Goal: Task Accomplishment & Management: Use online tool/utility

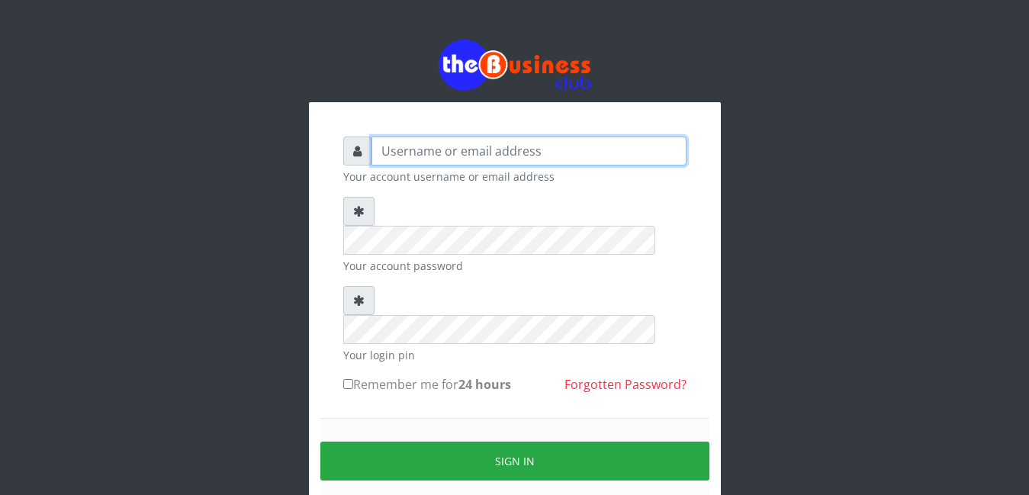
type input "jacob5403"
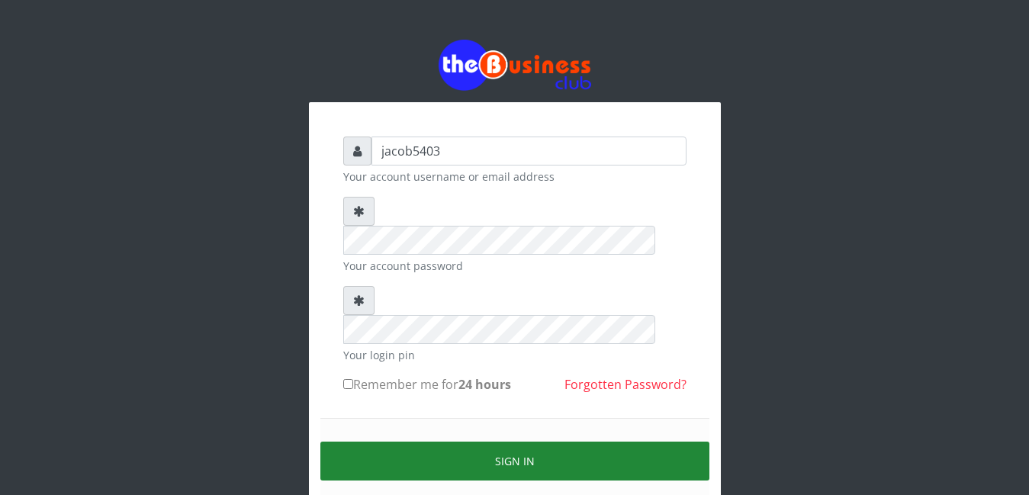
click at [478, 442] on button "Sign in" at bounding box center [514, 461] width 389 height 39
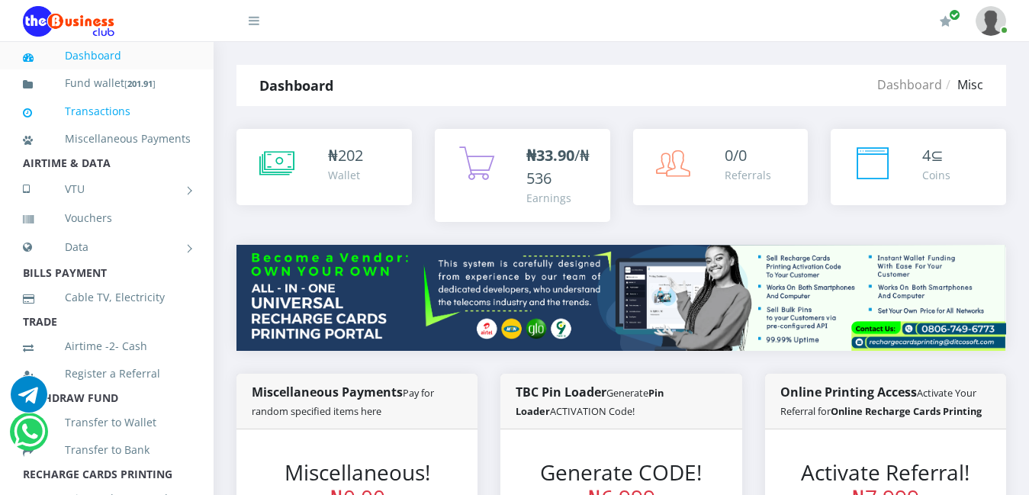
click at [118, 115] on link "Transactions" at bounding box center [107, 111] width 168 height 35
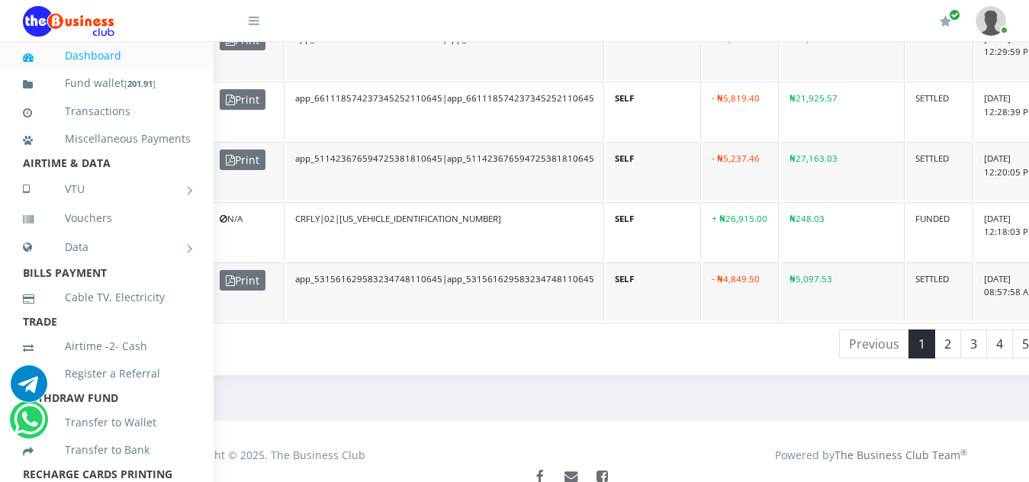
scroll to position [1450, 267]
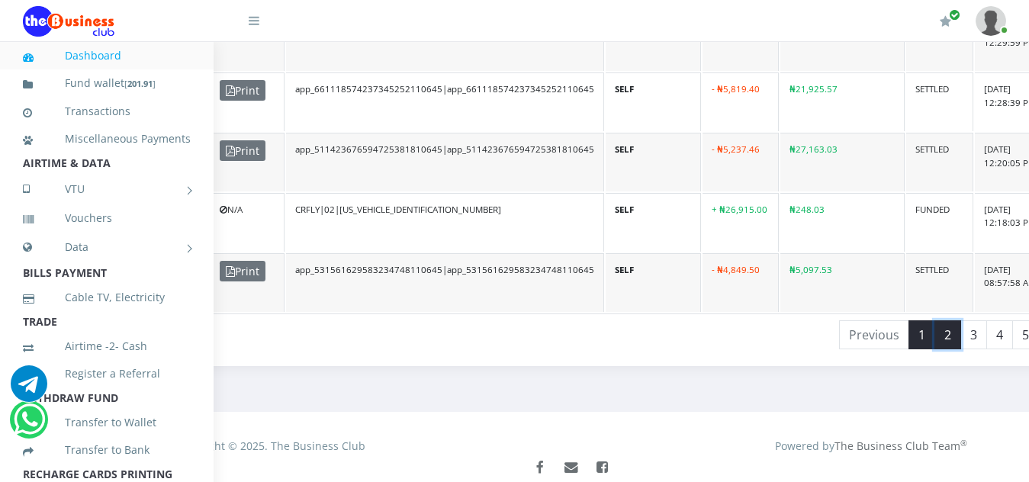
click at [935, 322] on link "2" at bounding box center [948, 334] width 27 height 29
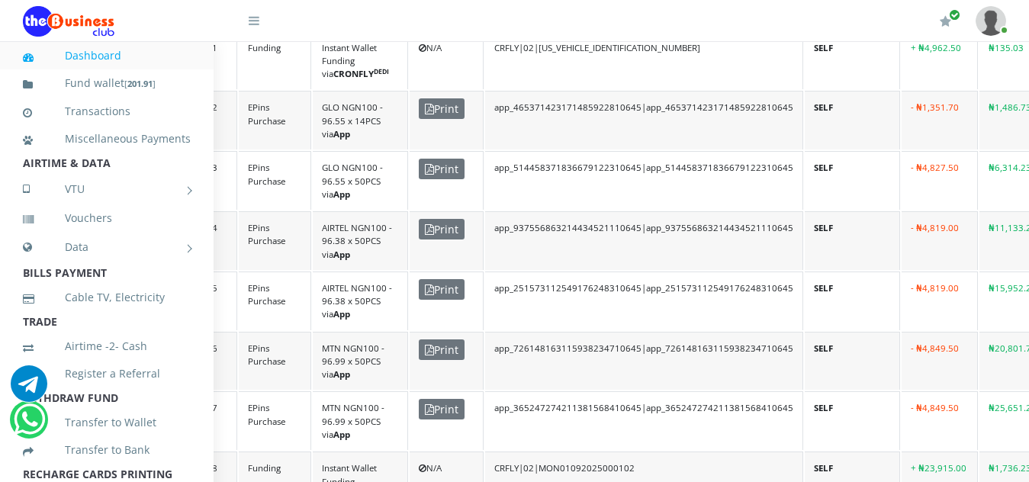
scroll to position [530, 64]
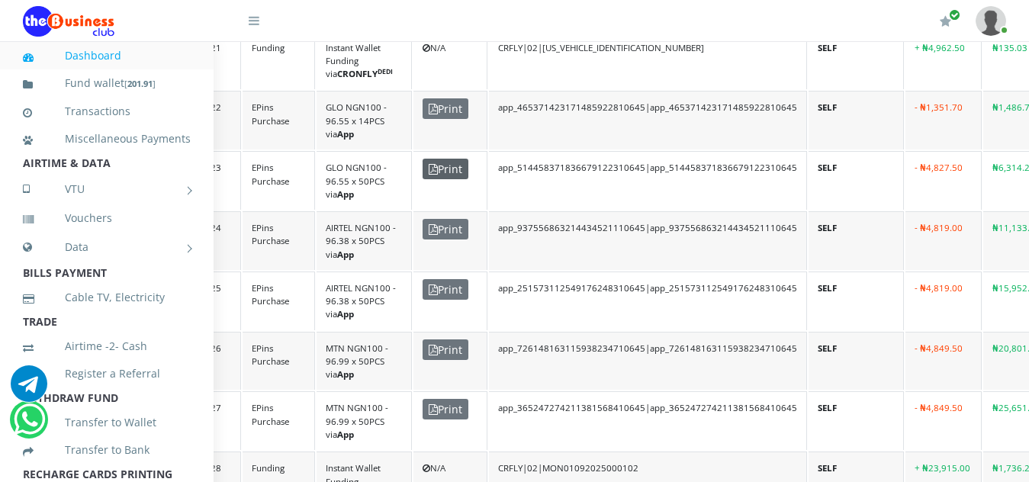
click at [452, 159] on span "Print" at bounding box center [446, 169] width 46 height 21
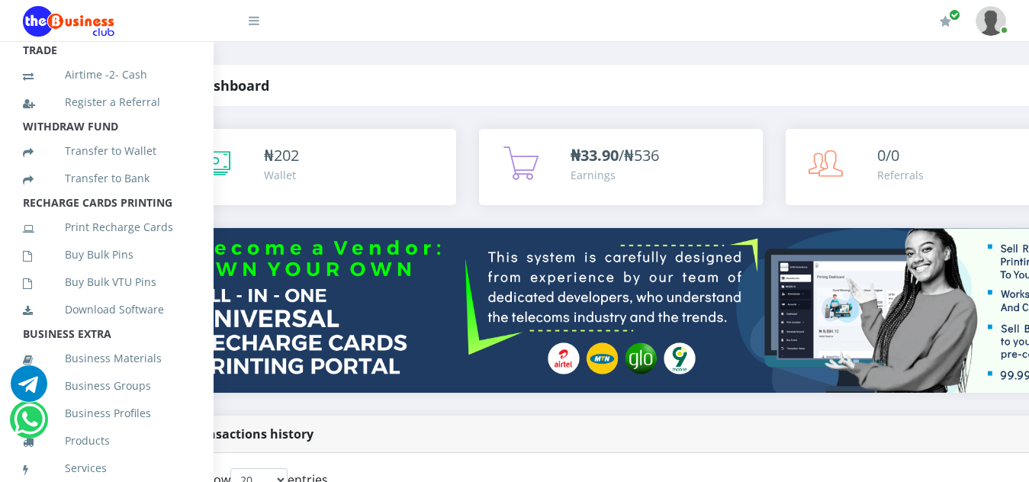
scroll to position [273, 0]
click at [113, 243] on link "Print Recharge Cards" at bounding box center [107, 225] width 168 height 35
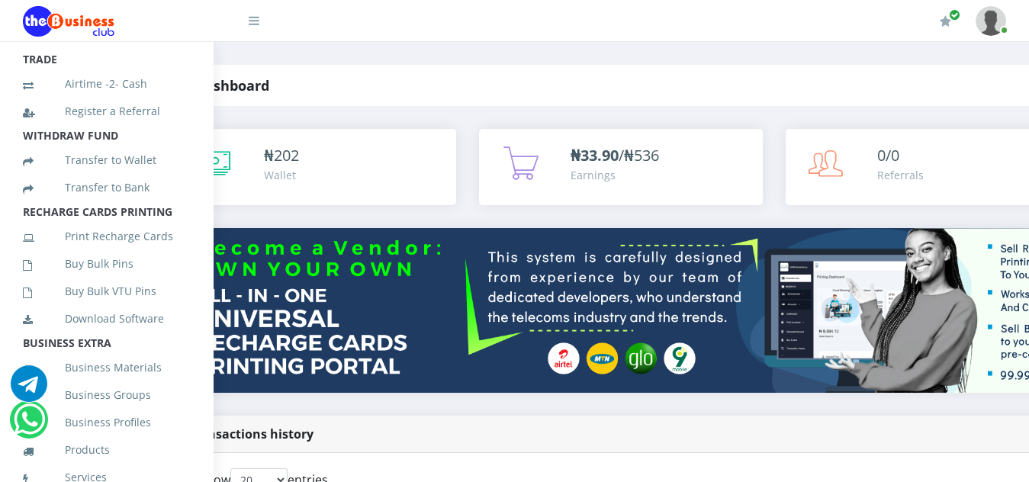
scroll to position [264, 0]
click at [103, 280] on link "Buy Bulk Pins" at bounding box center [107, 262] width 168 height 35
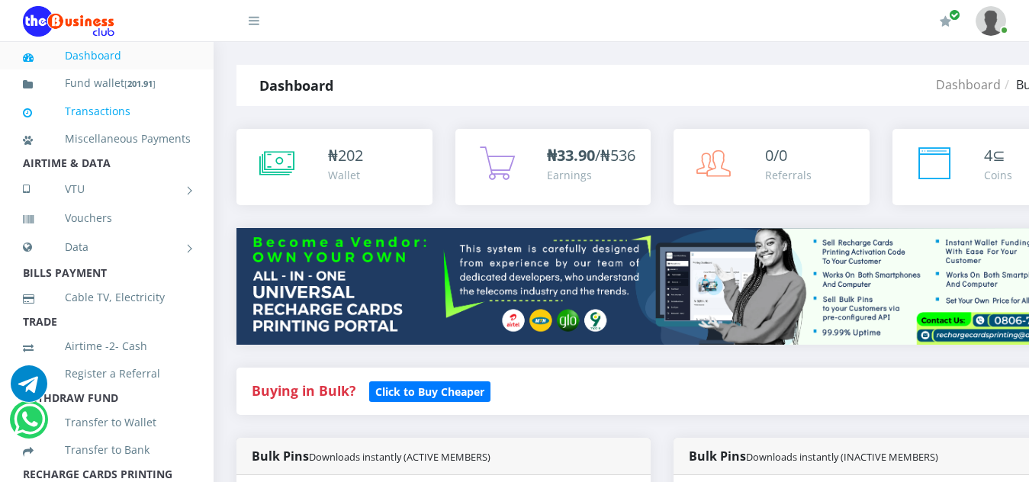
click at [118, 114] on link "Transactions" at bounding box center [107, 111] width 168 height 35
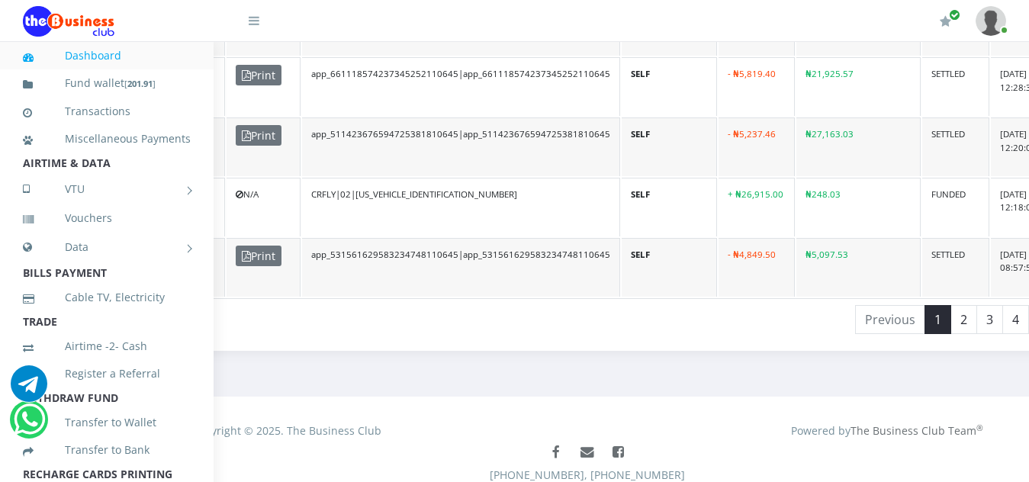
scroll to position [1466, 251]
click at [951, 304] on link "2" at bounding box center [964, 318] width 27 height 29
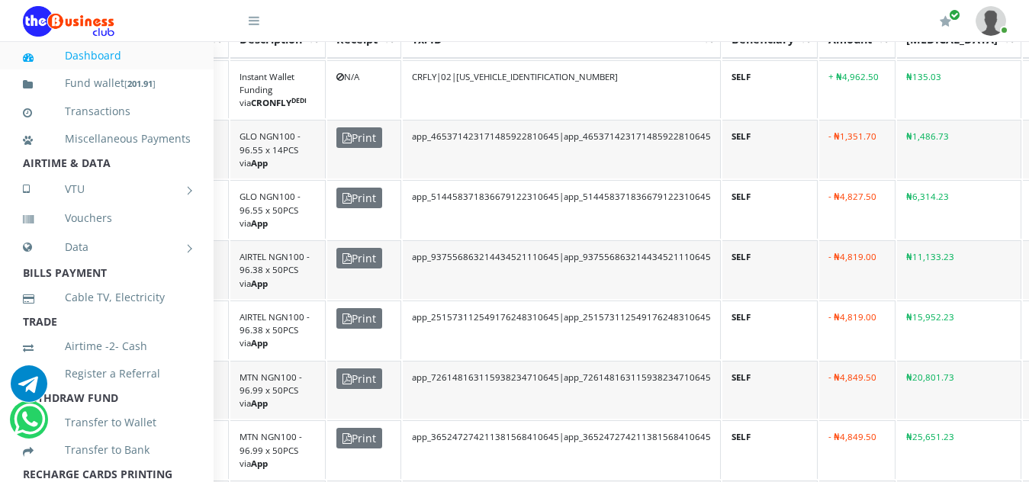
scroll to position [474, 150]
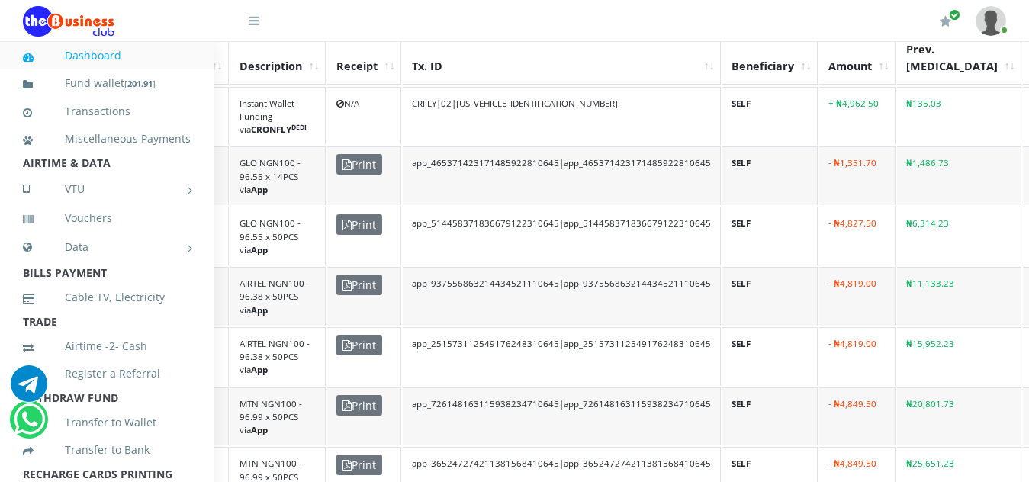
drag, startPoint x: 990, startPoint y: 215, endPoint x: 957, endPoint y: 221, distance: 34.0
click at [863, 233] on td "- ₦4,827.50" at bounding box center [858, 236] width 76 height 59
click at [733, 227] on td "SELF" at bounding box center [770, 236] width 95 height 59
click at [250, 245] on td "GLO NGN100 - 96.55 x 50PCS via App" at bounding box center [277, 236] width 95 height 59
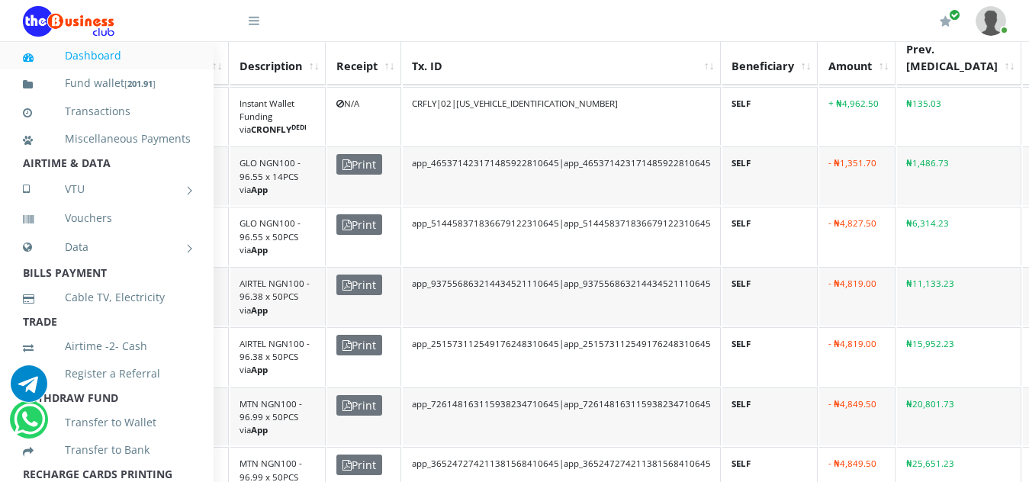
click at [253, 244] on b "App" at bounding box center [259, 249] width 17 height 11
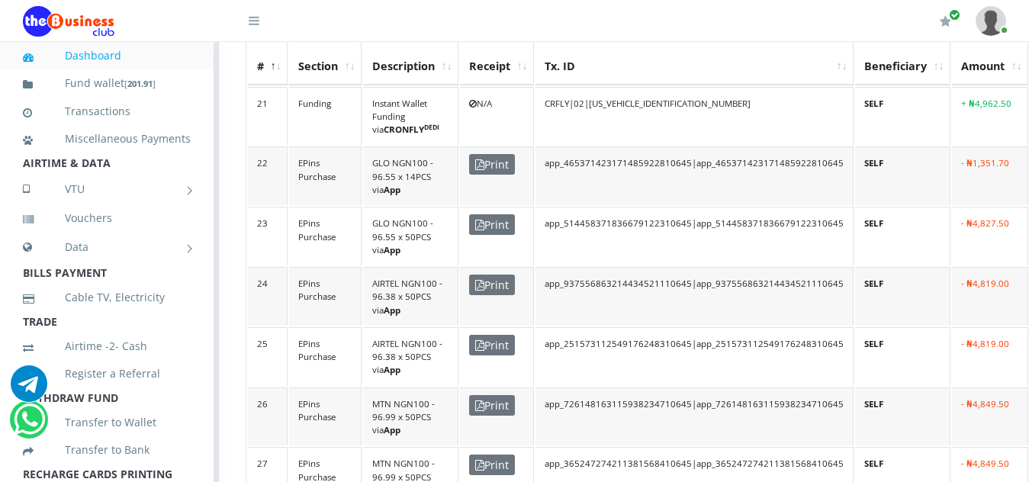
scroll to position [474, 0]
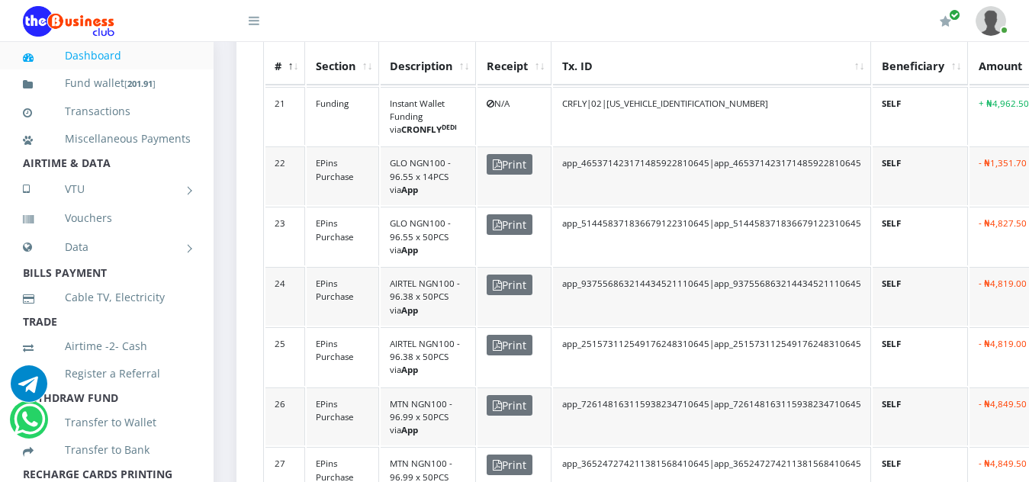
click at [331, 226] on td "EPins Purchase" at bounding box center [343, 236] width 72 height 59
click at [452, 228] on td "GLO NGN100 - 96.55 x 50PCS via App" at bounding box center [428, 236] width 95 height 59
click at [656, 215] on td "app_514458371836679122310645|app_514458371836679122310645" at bounding box center [712, 236] width 318 height 59
click at [433, 221] on td "GLO NGN100 - 96.55 x 50PCS via App" at bounding box center [428, 236] width 95 height 59
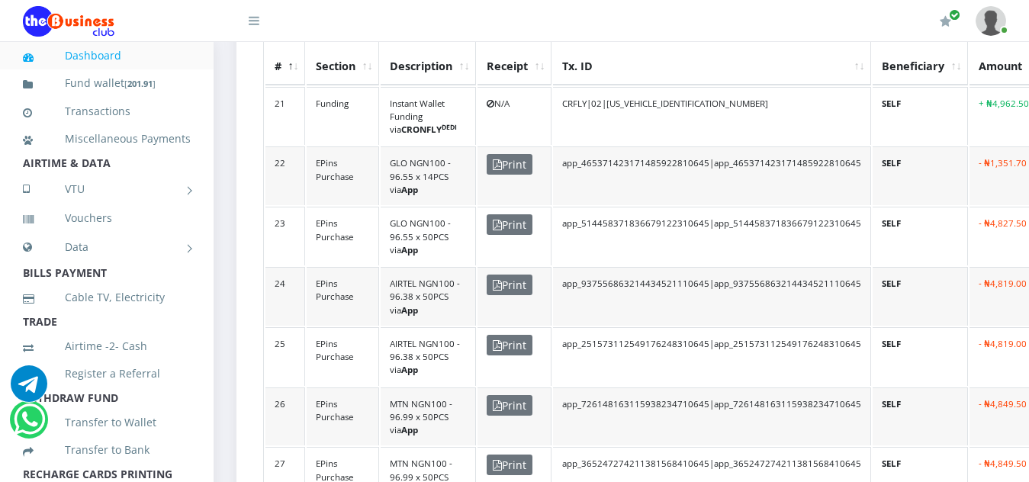
click at [678, 211] on td "app_514458371836679122310645|app_514458371836679122310645" at bounding box center [712, 236] width 318 height 59
click at [878, 212] on td "SELF" at bounding box center [920, 236] width 95 height 59
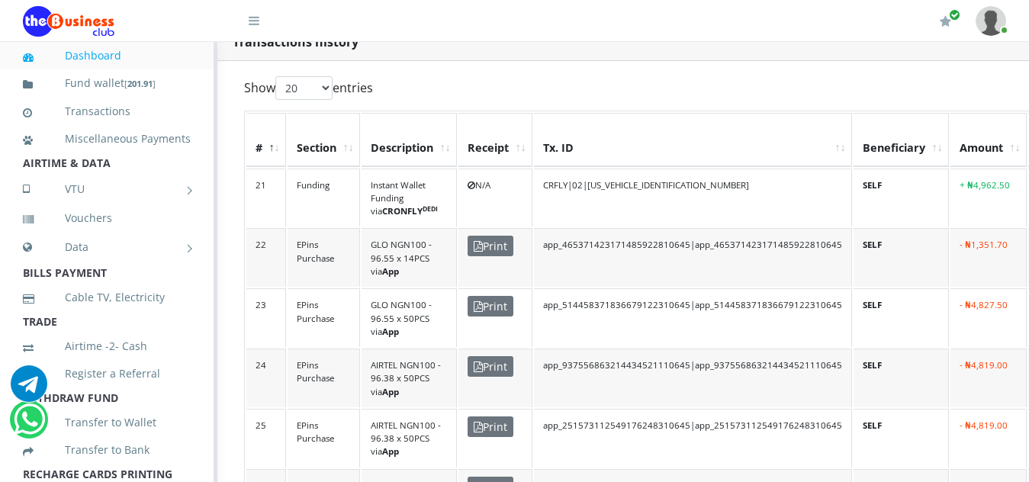
scroll to position [392, 22]
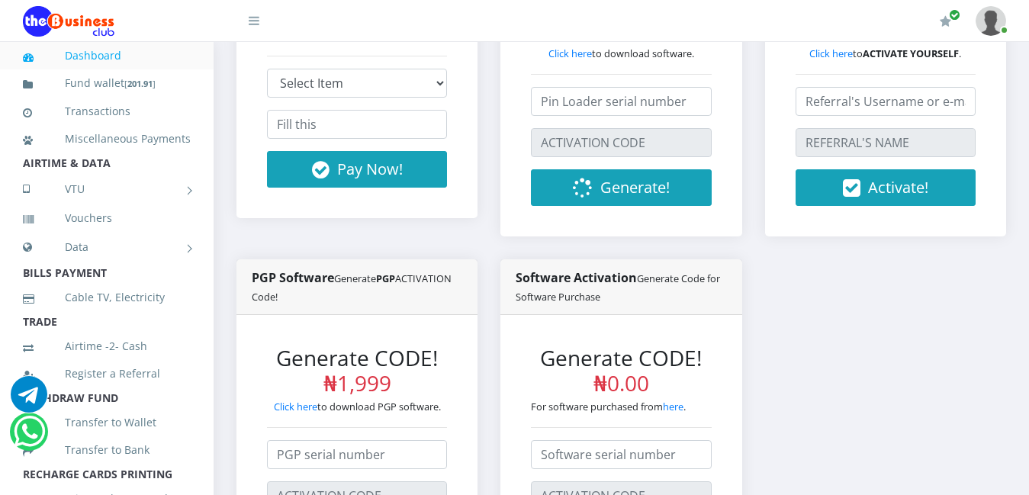
scroll to position [610, 0]
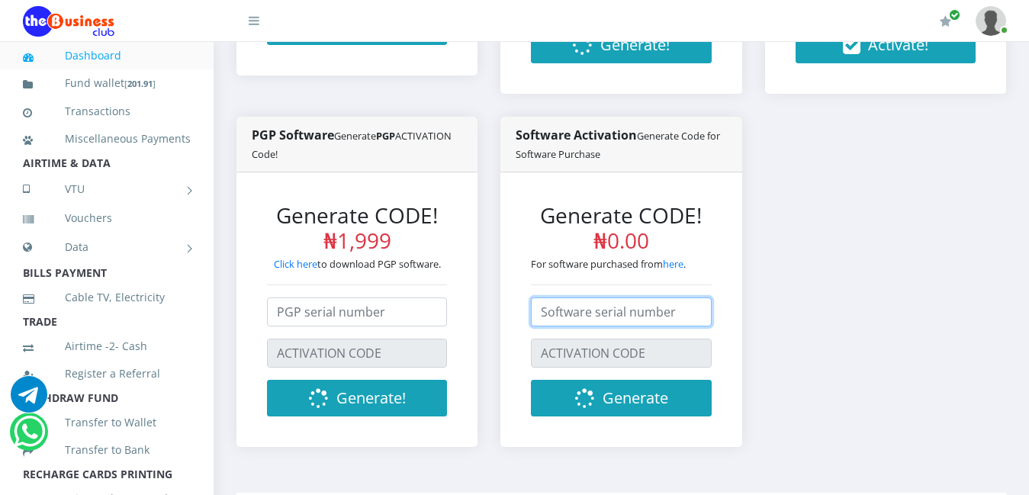
click at [620, 298] on input "text" at bounding box center [621, 312] width 180 height 29
click at [613, 298] on input "text" at bounding box center [621, 312] width 180 height 29
click at [636, 301] on input "1053" at bounding box center [621, 312] width 180 height 29
click at [658, 298] on input "10534098" at bounding box center [621, 312] width 180 height 29
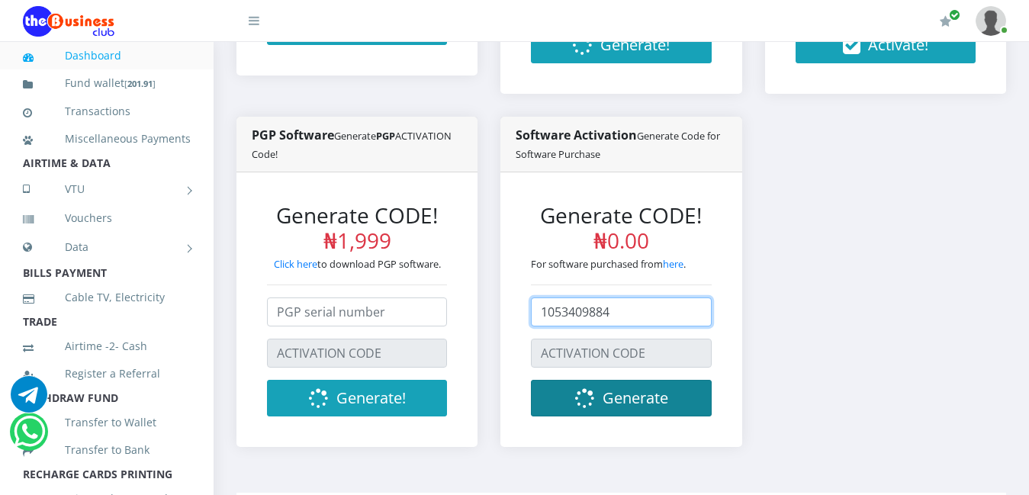
type input "1053409884"
click at [616, 390] on button "Generate" at bounding box center [621, 398] width 180 height 37
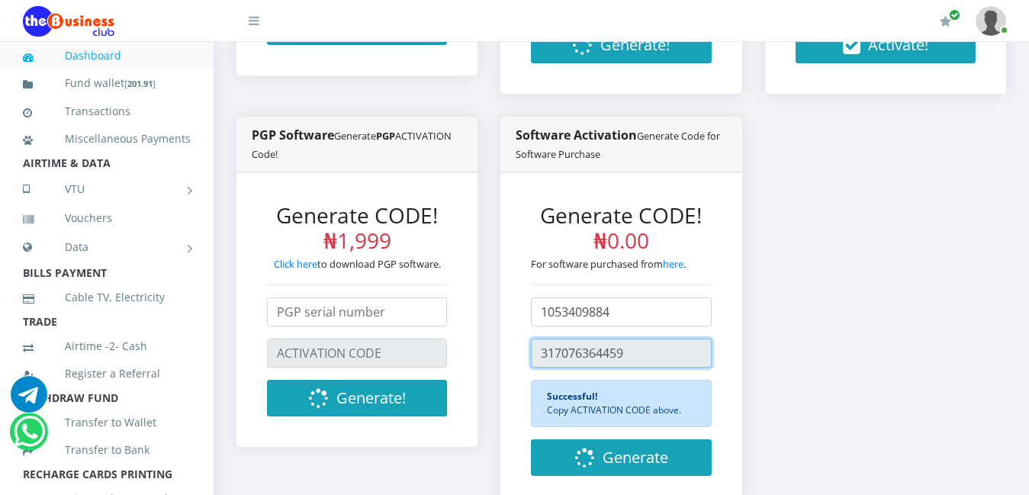
drag, startPoint x: 634, startPoint y: 336, endPoint x: 540, endPoint y: 336, distance: 93.9
click at [540, 339] on input "text" at bounding box center [621, 353] width 180 height 29
click at [683, 257] on link "here" at bounding box center [673, 264] width 21 height 14
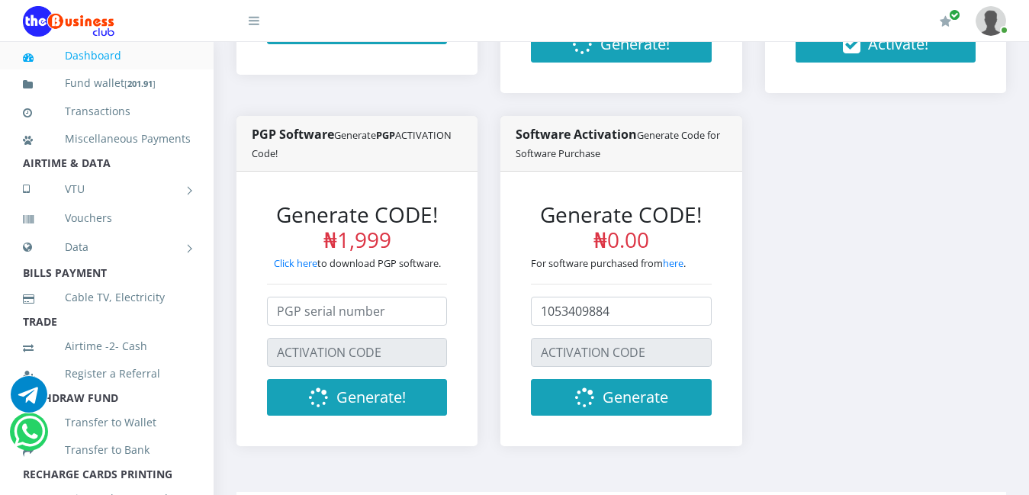
scroll to position [611, 0]
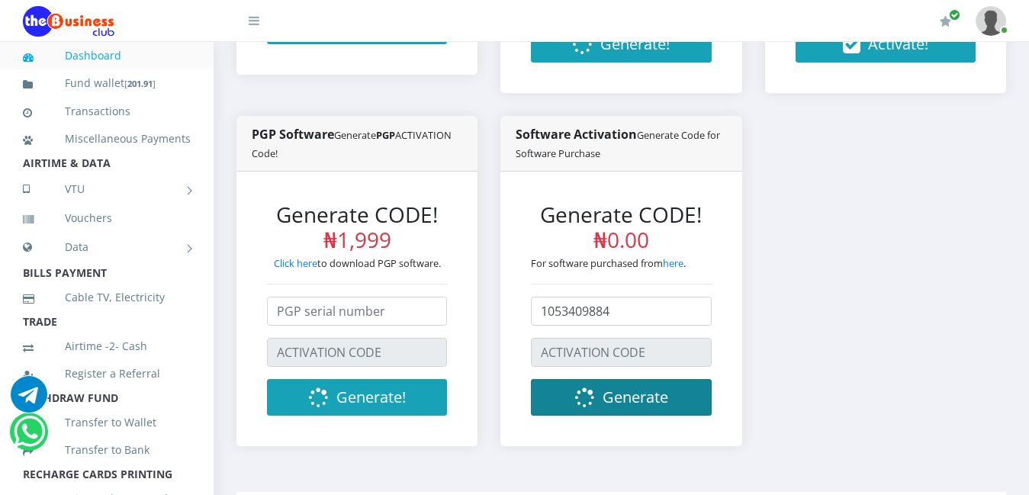
click at [643, 387] on span "Generate" at bounding box center [636, 397] width 66 height 21
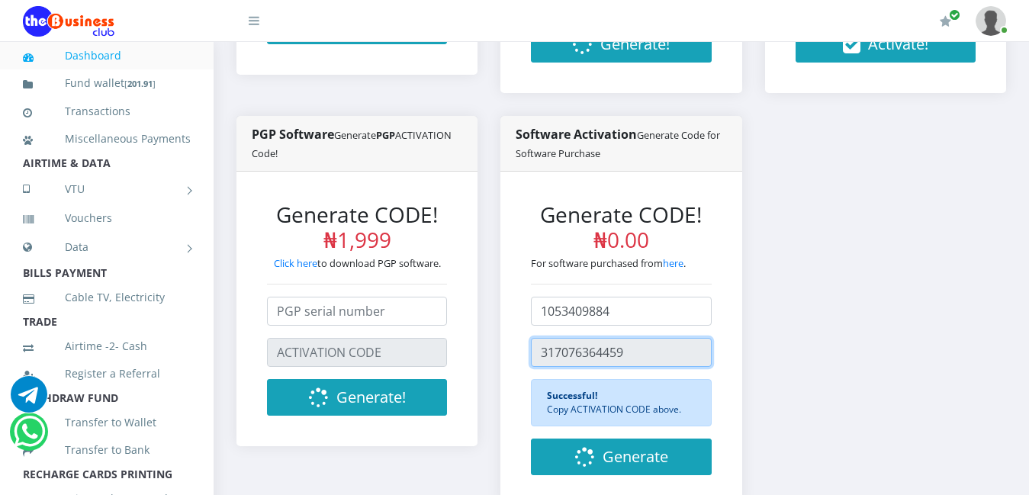
drag, startPoint x: 658, startPoint y: 336, endPoint x: 537, endPoint y: 336, distance: 120.6
click at [537, 338] on input "text" at bounding box center [621, 352] width 180 height 29
type input "317076364459"
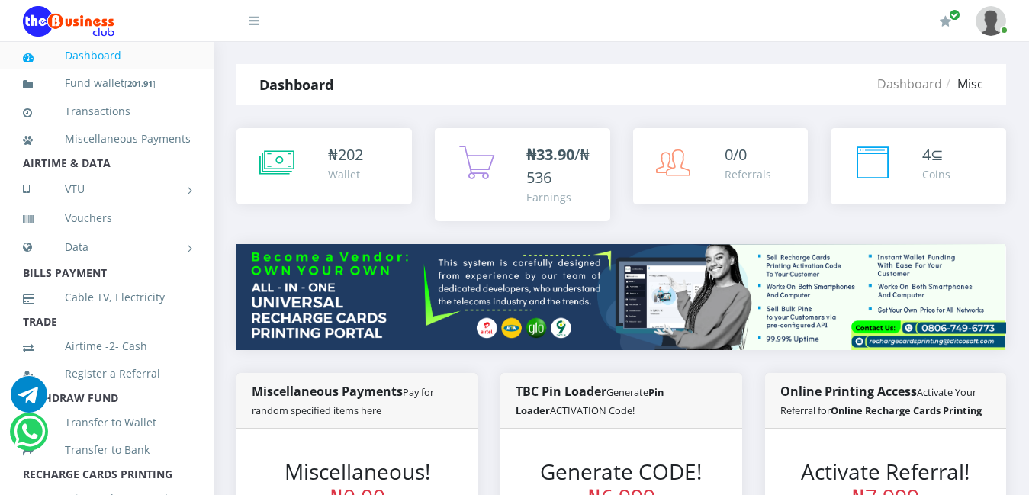
scroll to position [0, 0]
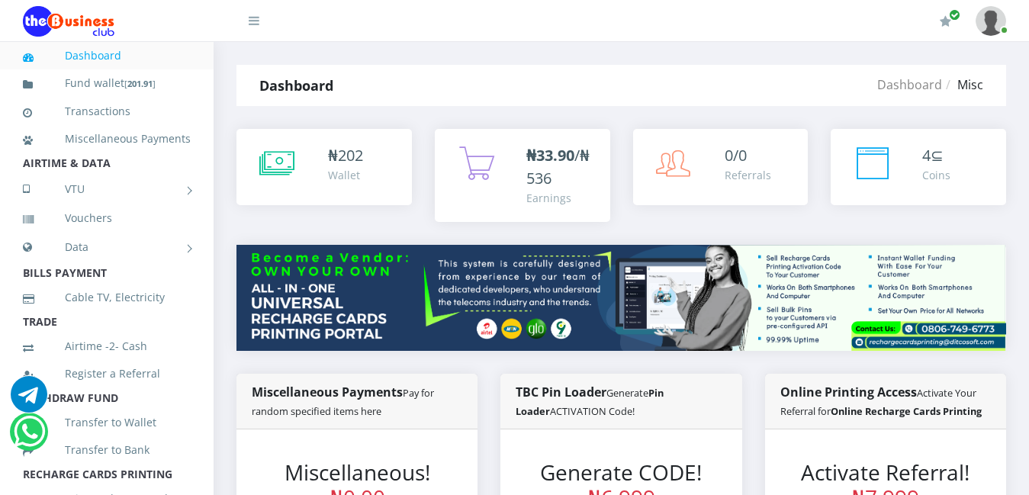
click at [549, 190] on div "Earnings" at bounding box center [561, 198] width 69 height 16
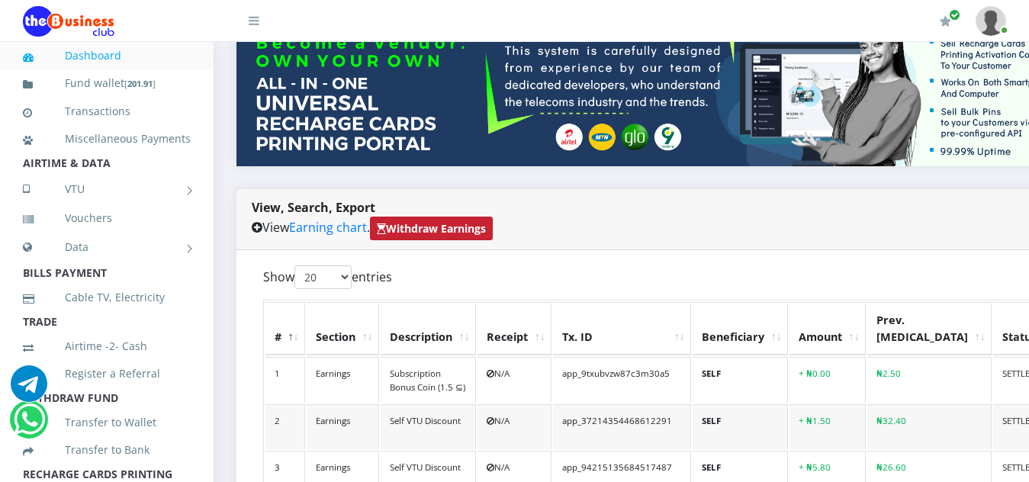
scroll to position [229, 0]
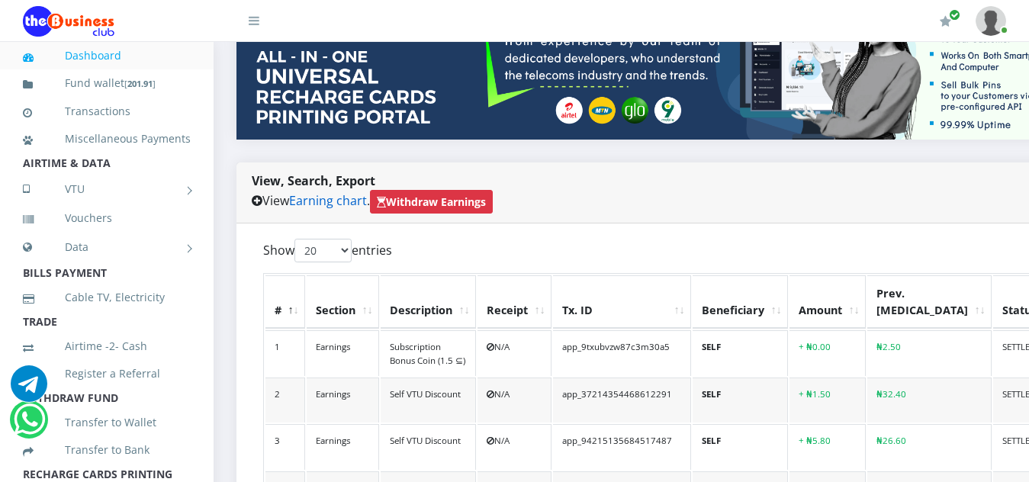
click at [346, 192] on link "Earning chart" at bounding box center [328, 200] width 78 height 17
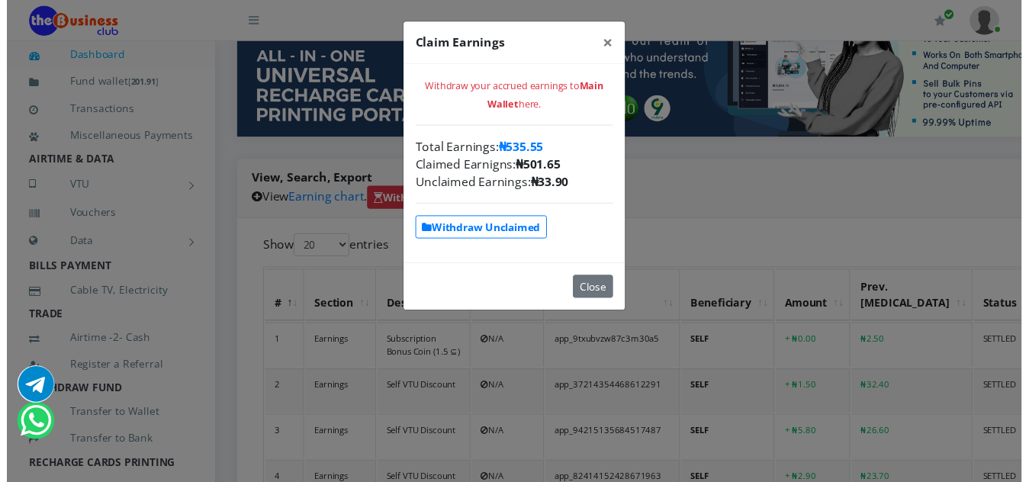
scroll to position [228, 0]
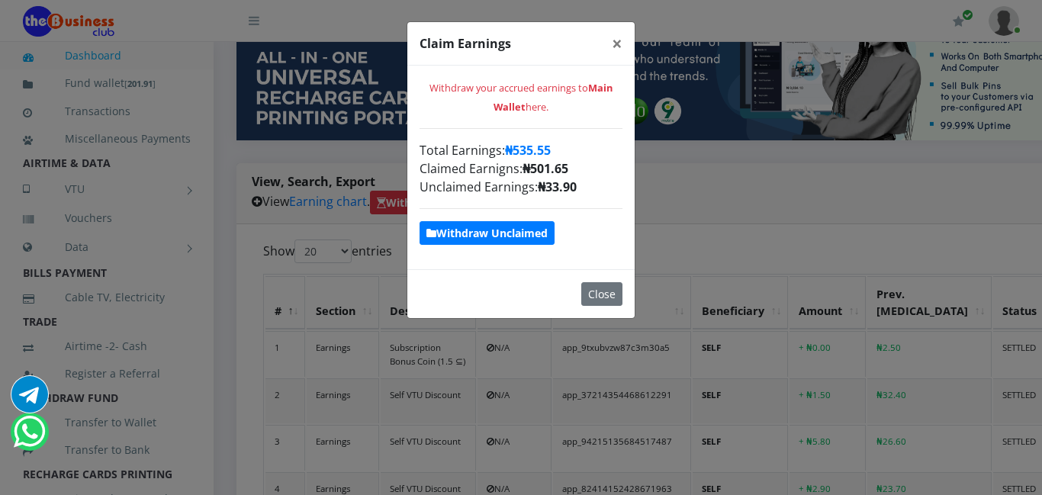
click at [476, 234] on strong "Withdraw Unclaimed" at bounding box center [487, 233] width 121 height 14
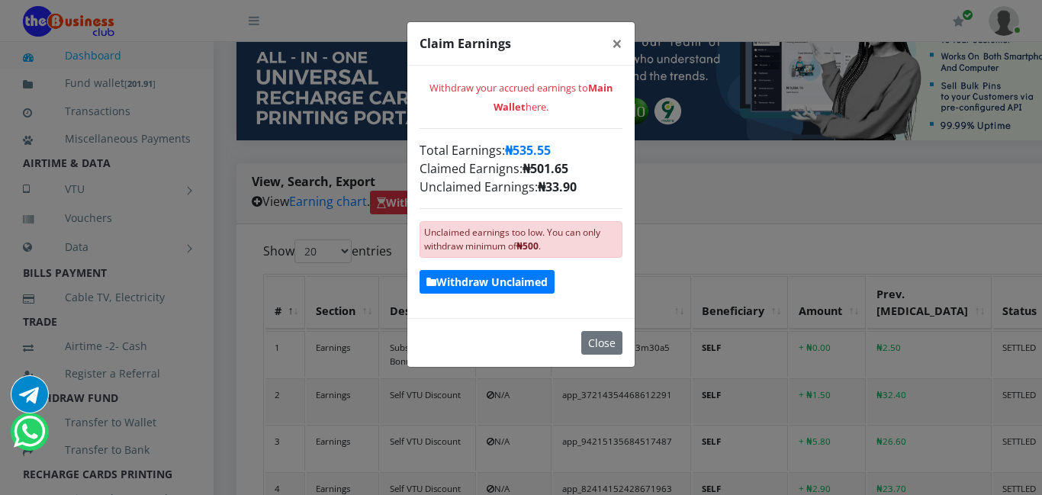
click at [545, 283] on strong "Withdraw Unclaimed" at bounding box center [487, 282] width 121 height 14
click at [617, 43] on span "×" at bounding box center [617, 43] width 11 height 25
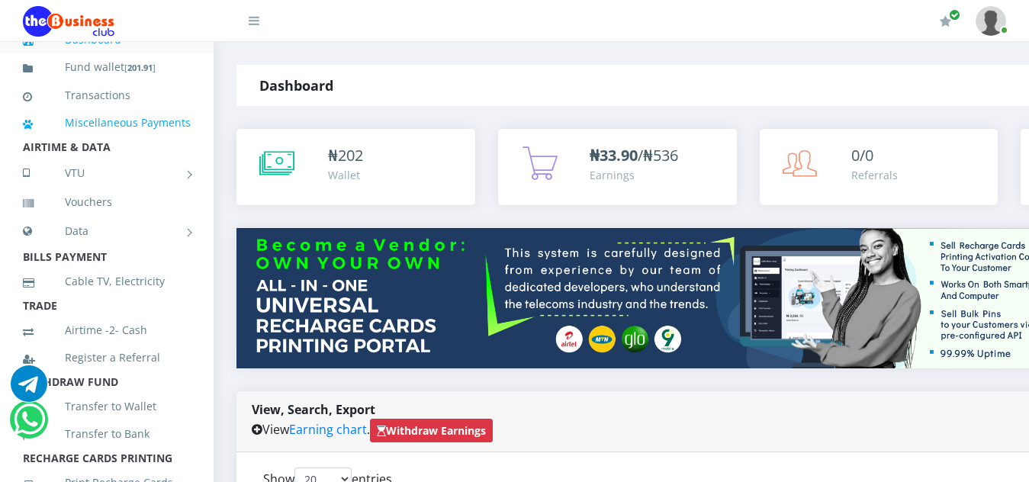
scroll to position [0, 0]
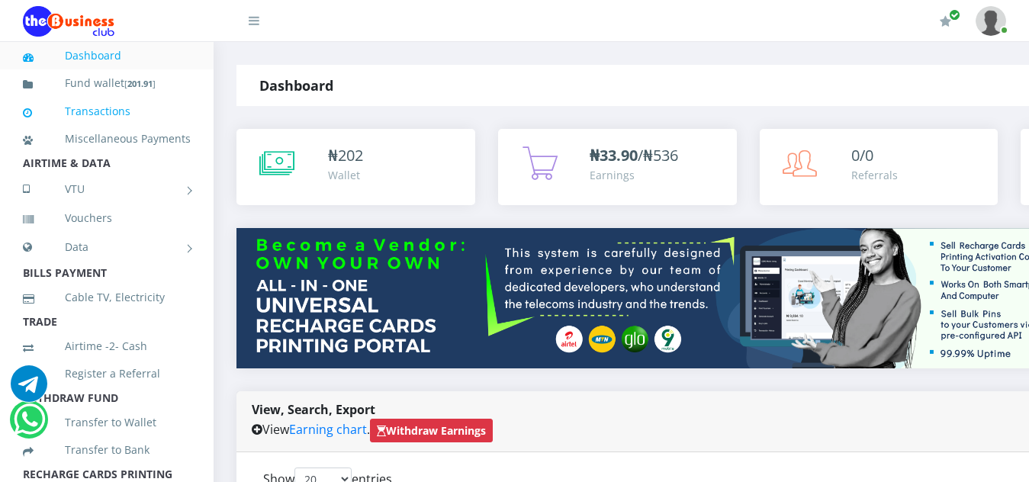
click at [116, 118] on link "Transactions" at bounding box center [107, 111] width 168 height 35
click at [136, 108] on link "Transactions" at bounding box center [107, 111] width 168 height 35
click at [114, 108] on link "Transactions" at bounding box center [107, 111] width 168 height 35
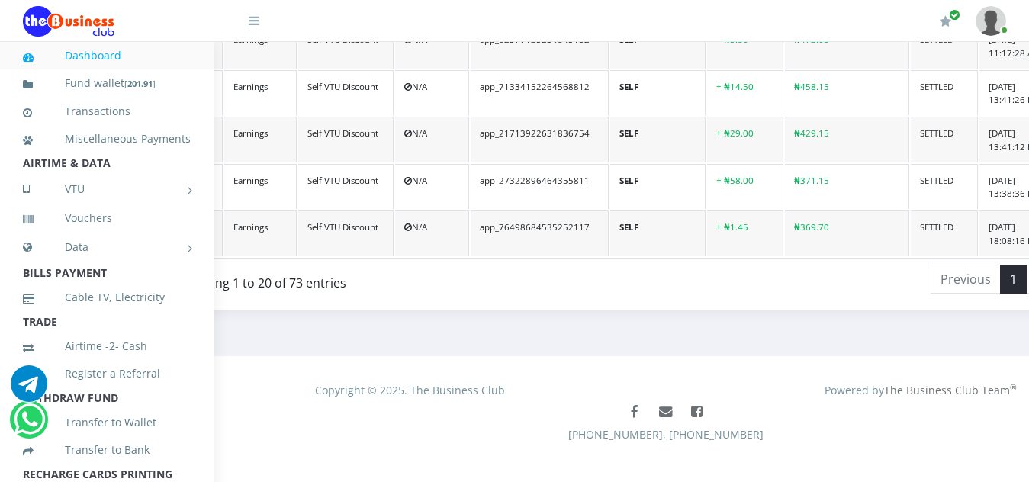
scroll to position [1241, 83]
click at [1026, 265] on link "2" at bounding box center [1039, 279] width 27 height 29
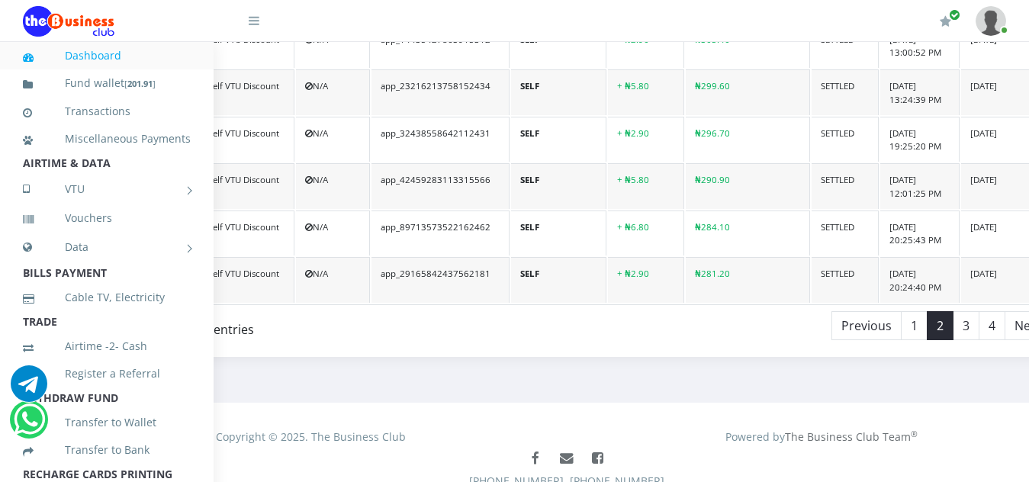
scroll to position [1241, 182]
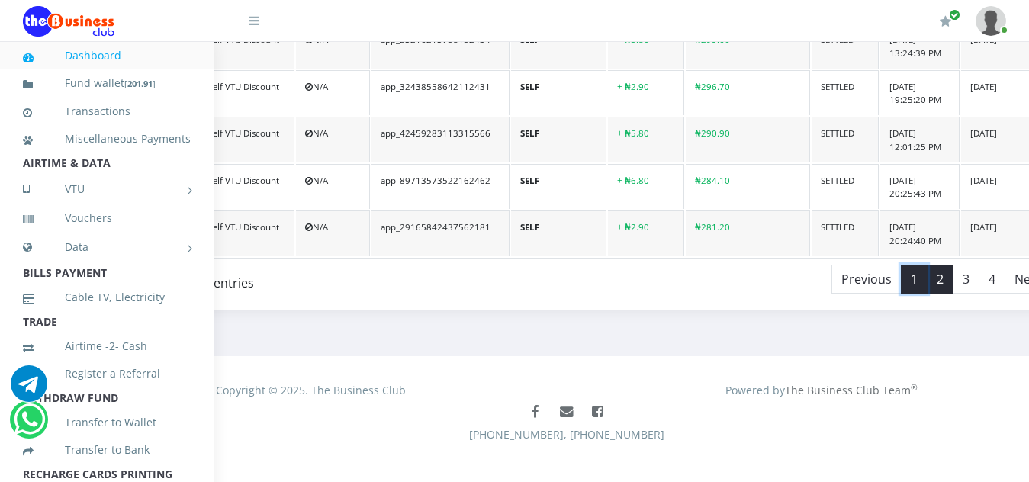
click at [901, 265] on link "1" at bounding box center [914, 279] width 27 height 29
click at [832, 265] on li "Previous" at bounding box center [867, 279] width 70 height 29
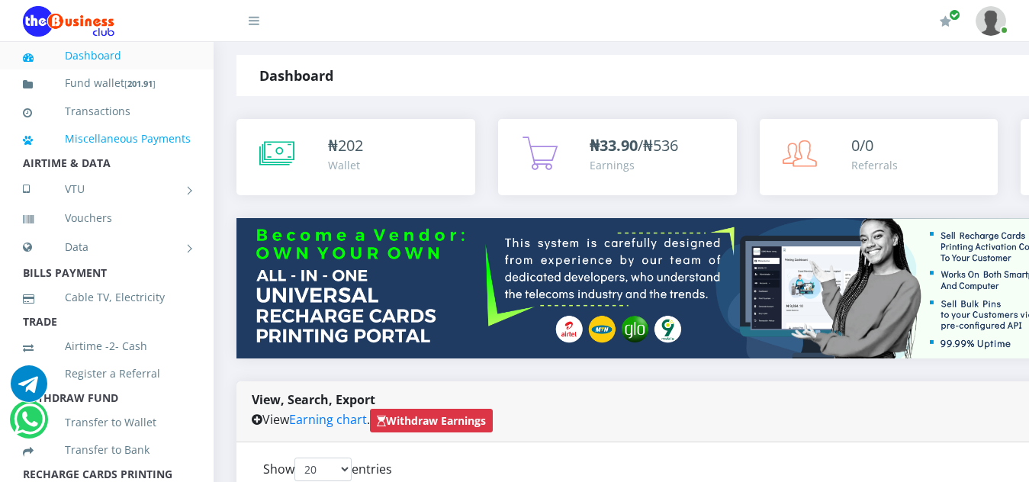
scroll to position [0, 0]
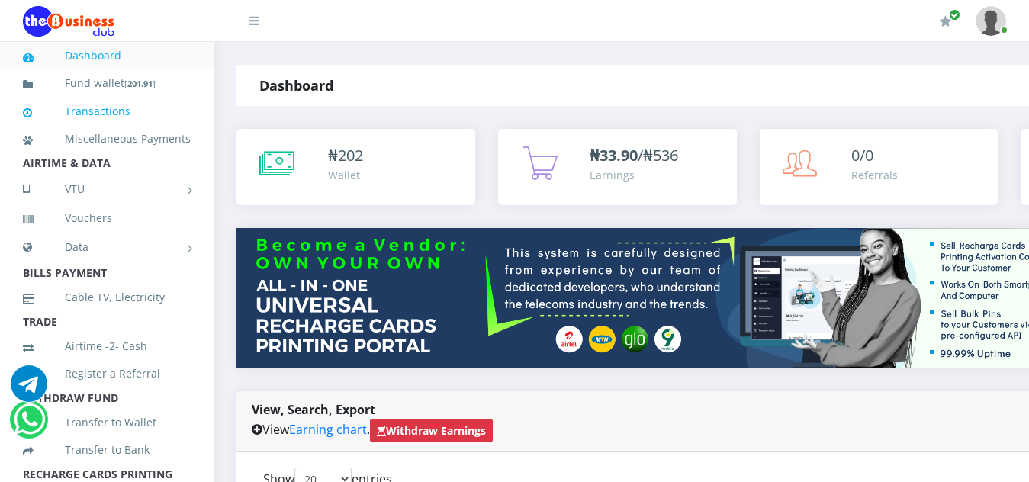
click at [107, 106] on link "Transactions" at bounding box center [107, 111] width 168 height 35
click at [124, 113] on link "Transactions" at bounding box center [107, 111] width 168 height 35
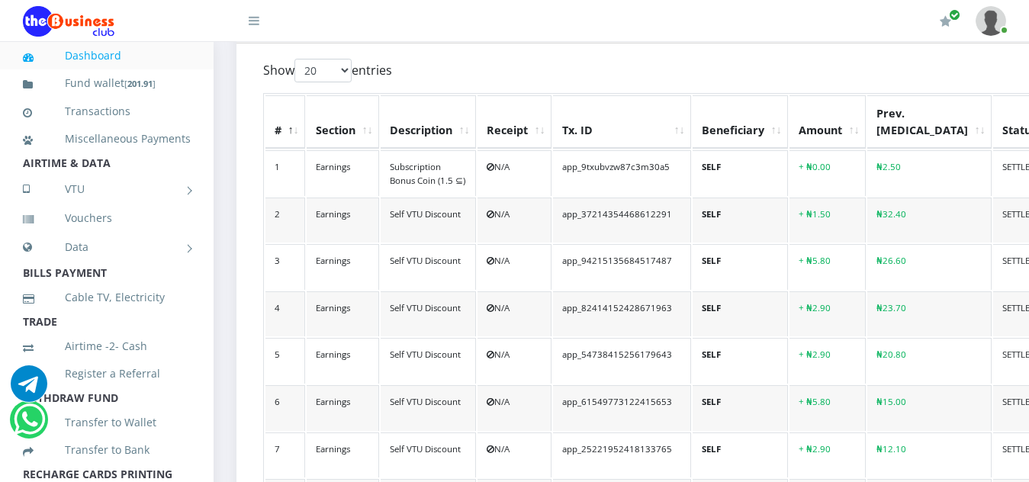
scroll to position [305, 0]
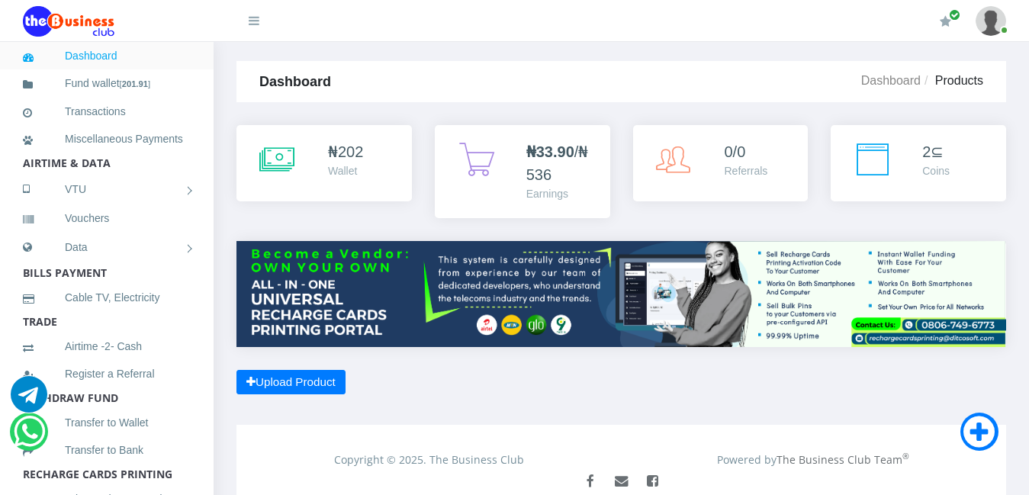
scroll to position [61, 0]
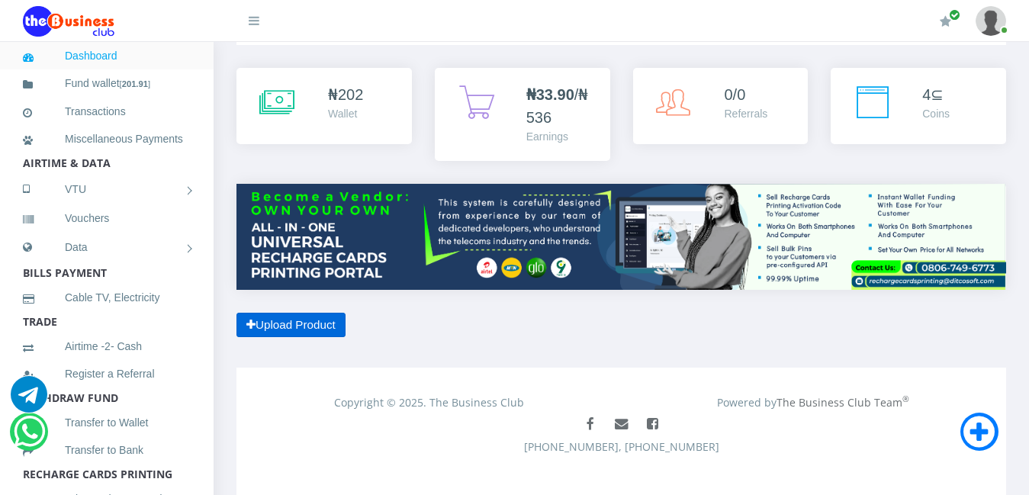
click at [324, 313] on link "Upload Product" at bounding box center [291, 325] width 109 height 25
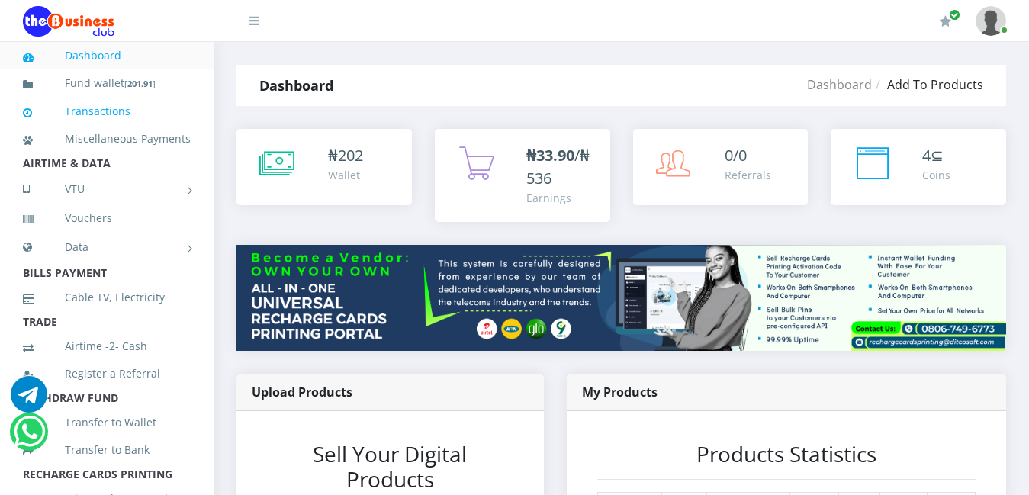
click at [105, 105] on link "Transactions" at bounding box center [107, 111] width 168 height 35
click at [111, 108] on link "Transactions" at bounding box center [107, 111] width 168 height 35
click at [90, 107] on link "Transactions" at bounding box center [107, 111] width 168 height 35
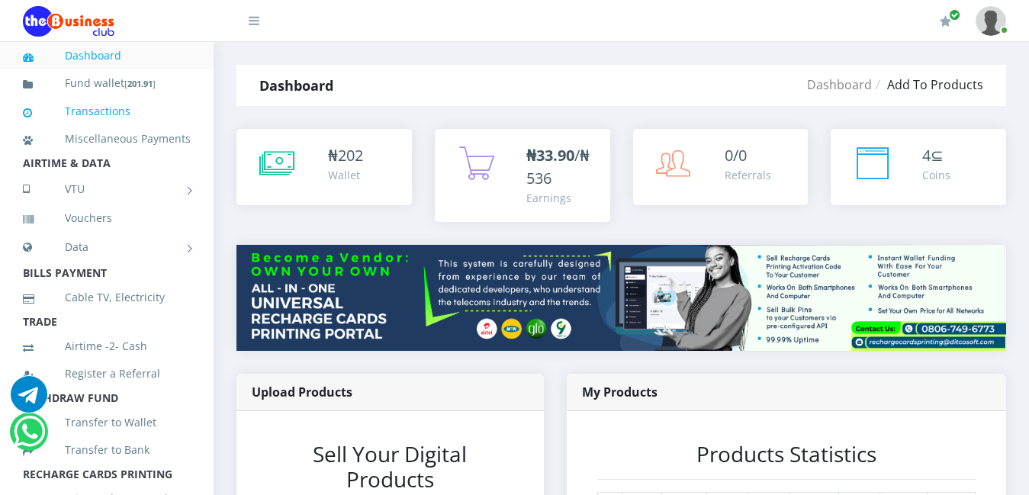
click at [90, 107] on link "Transactions" at bounding box center [107, 111] width 168 height 35
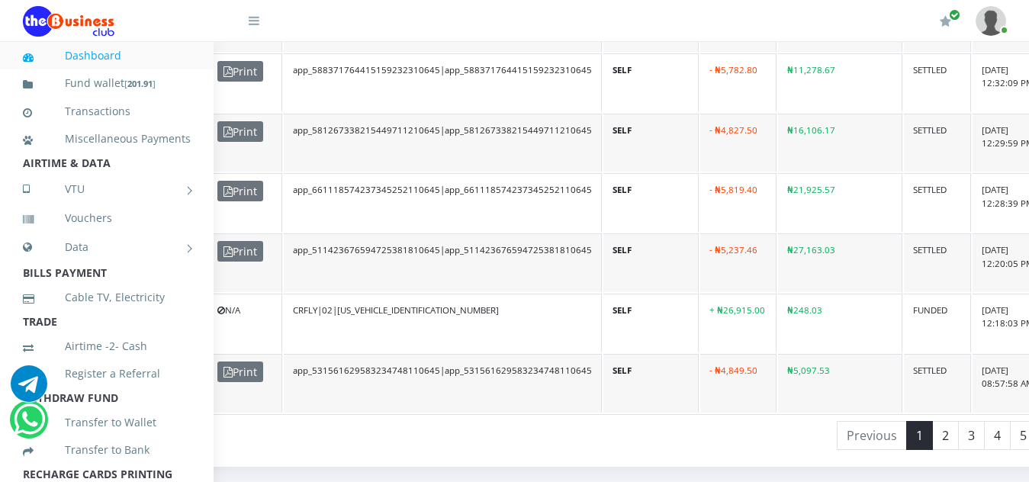
scroll to position [1349, 278]
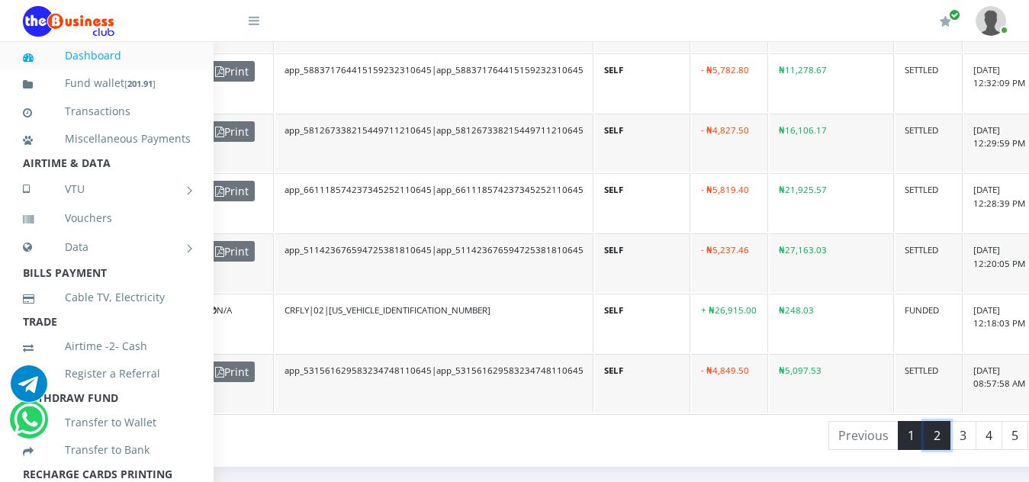
click at [924, 421] on link "2" at bounding box center [937, 435] width 27 height 29
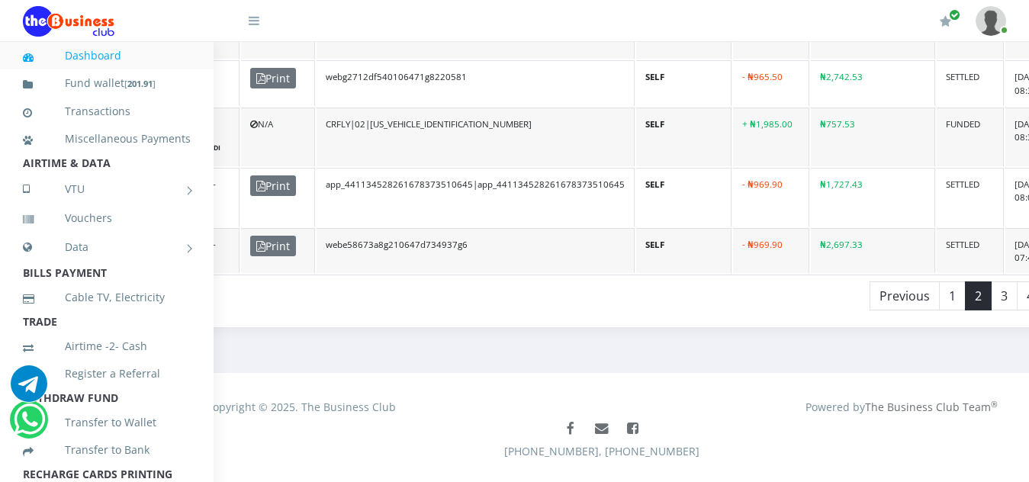
scroll to position [1476, 237]
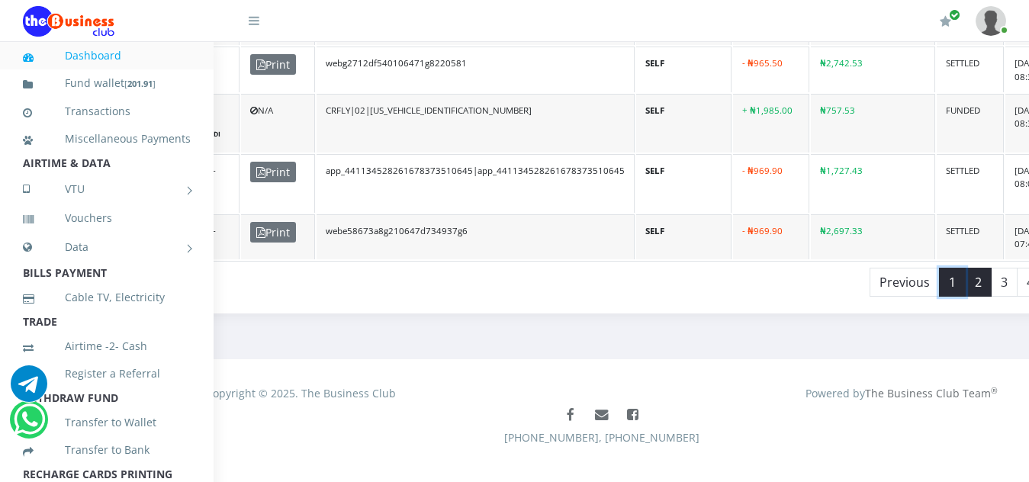
click at [939, 268] on link "1" at bounding box center [952, 282] width 27 height 29
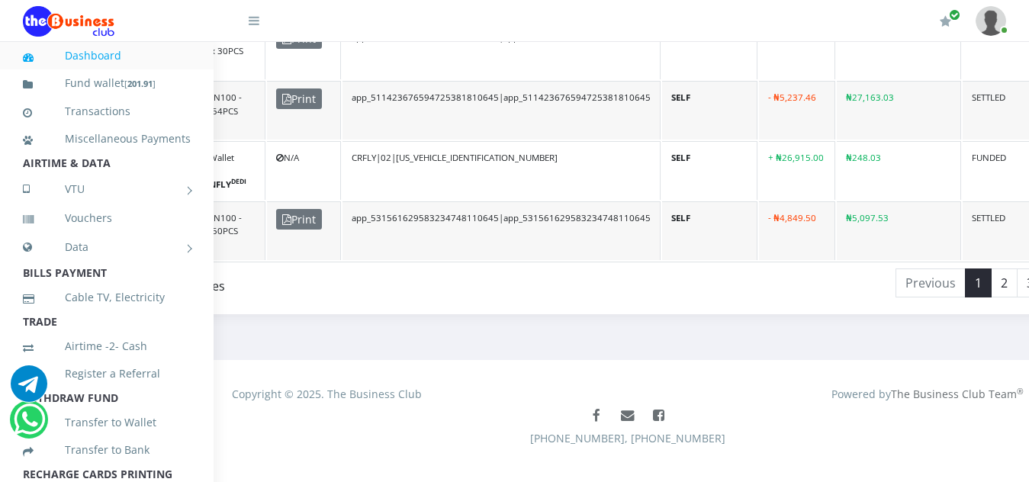
scroll to position [1502, 301]
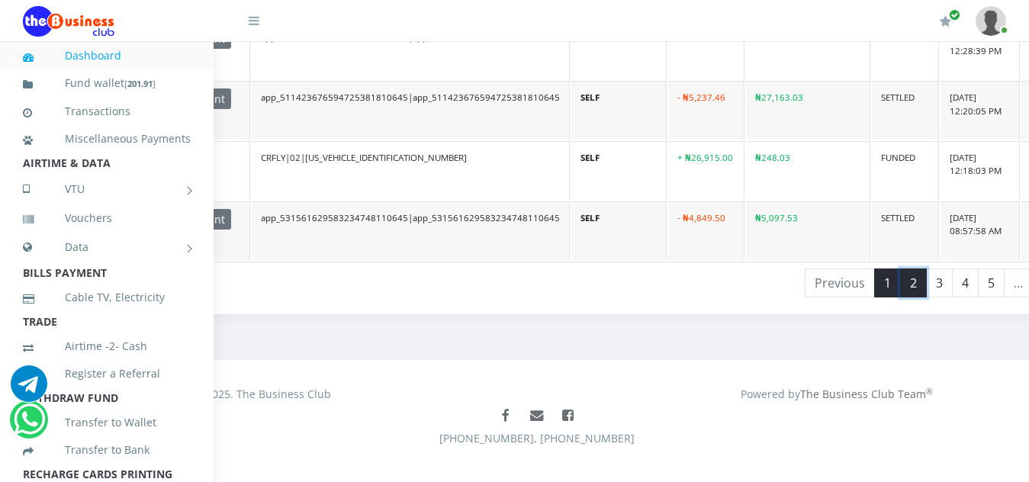
click at [900, 269] on link "2" at bounding box center [913, 283] width 27 height 29
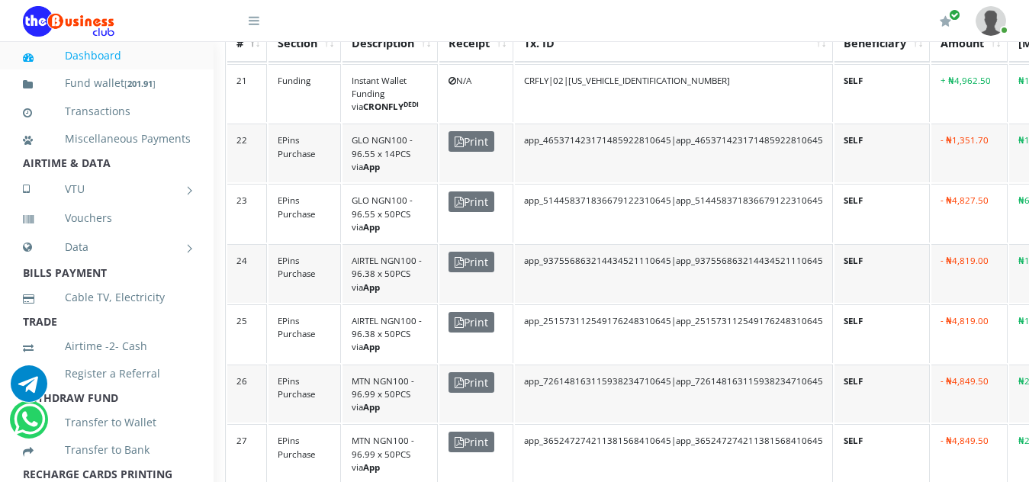
scroll to position [497, 0]
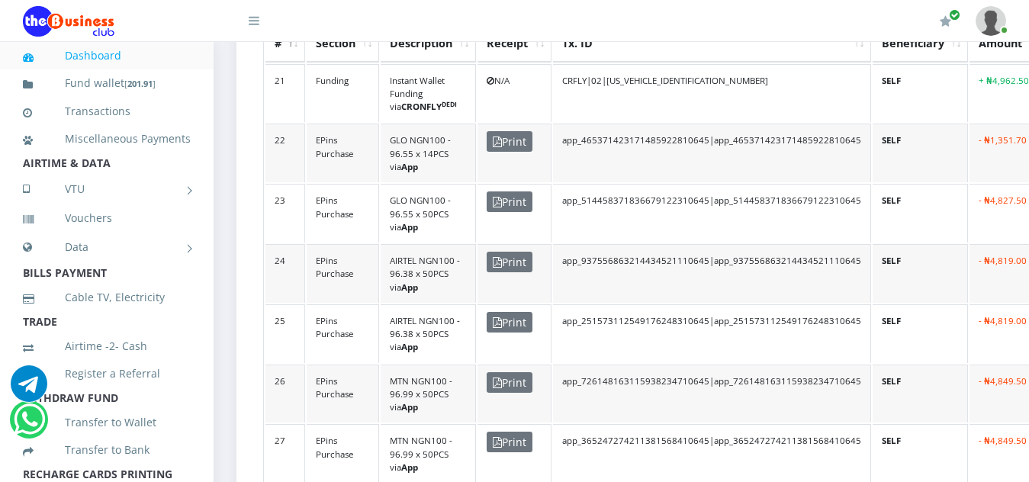
click at [332, 192] on td "EPins Purchase" at bounding box center [343, 213] width 72 height 59
click at [402, 191] on td "GLO NGN100 - 96.55 x 50PCS via App" at bounding box center [428, 213] width 95 height 59
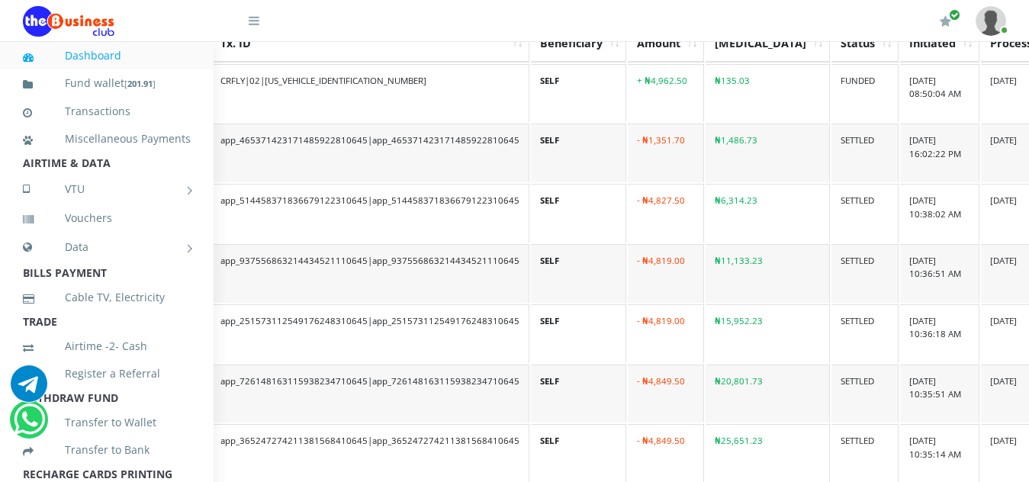
scroll to position [497, 366]
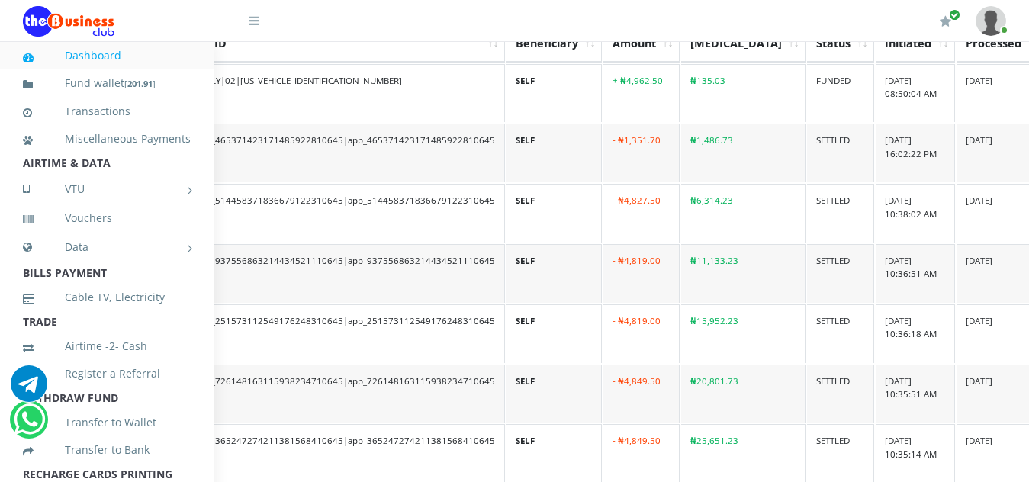
click at [700, 189] on td "₦6,314.23" at bounding box center [743, 213] width 124 height 59
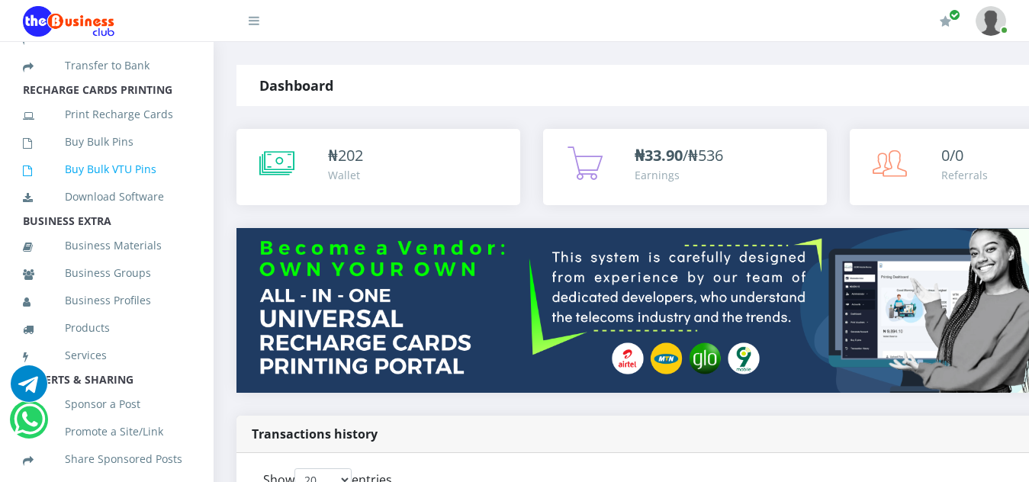
scroll to position [404, 0]
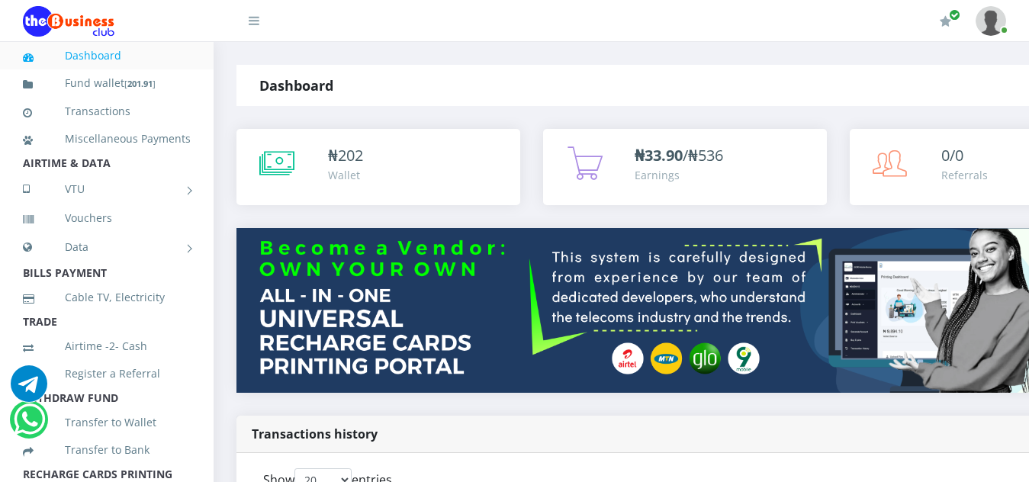
click at [1000, 31] on img at bounding box center [991, 21] width 31 height 30
click at [929, 27] on div "My Profile Settings Logout" at bounding box center [648, 21] width 717 height 43
click at [949, 18] on span "button" at bounding box center [954, 14] width 11 height 11
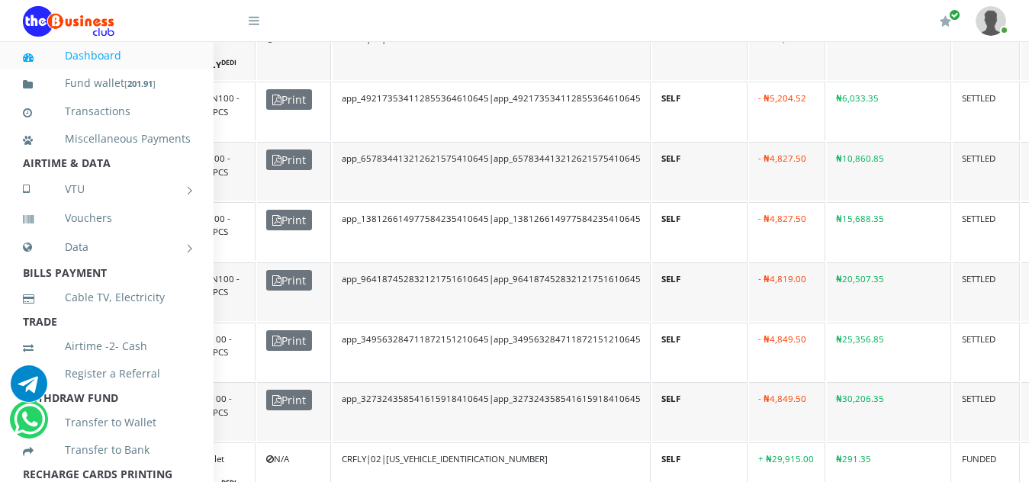
scroll to position [839, 0]
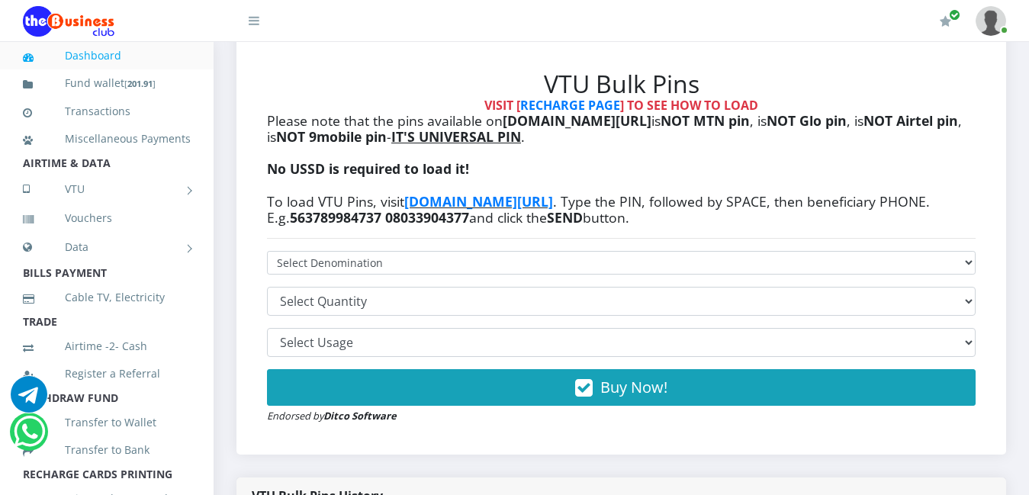
scroll to position [382, 0]
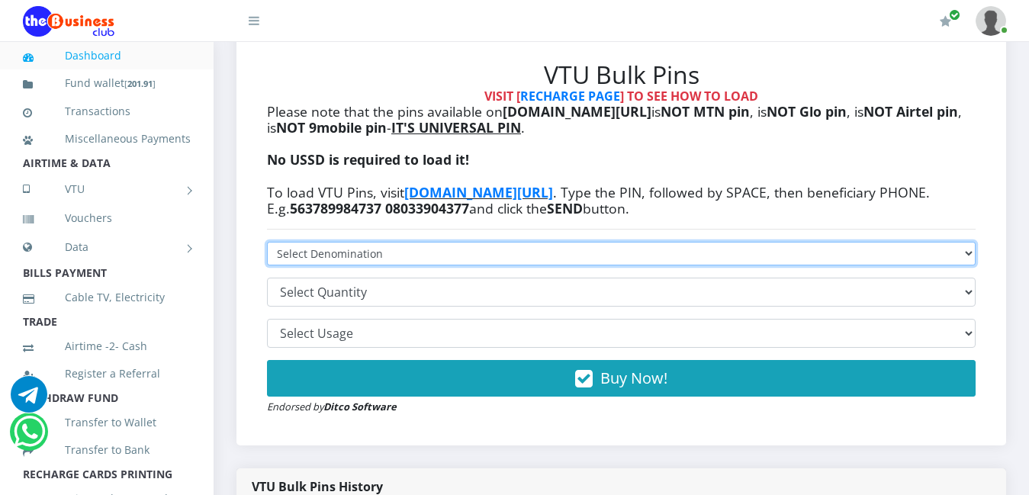
click at [363, 242] on select "VTU PIN N50 - ₦48.25 VTU PIN N100 - ₦96.50 VTU PIN N200 - ₦193.00 VTU PIN N400 …" at bounding box center [621, 254] width 709 height 24
click at [364, 242] on select "VTU PIN N50 - ₦48.25 VTU PIN N100 - ₦96.50 VTU PIN N200 - ₦193.00 VTU PIN N400 …" at bounding box center [621, 254] width 709 height 24
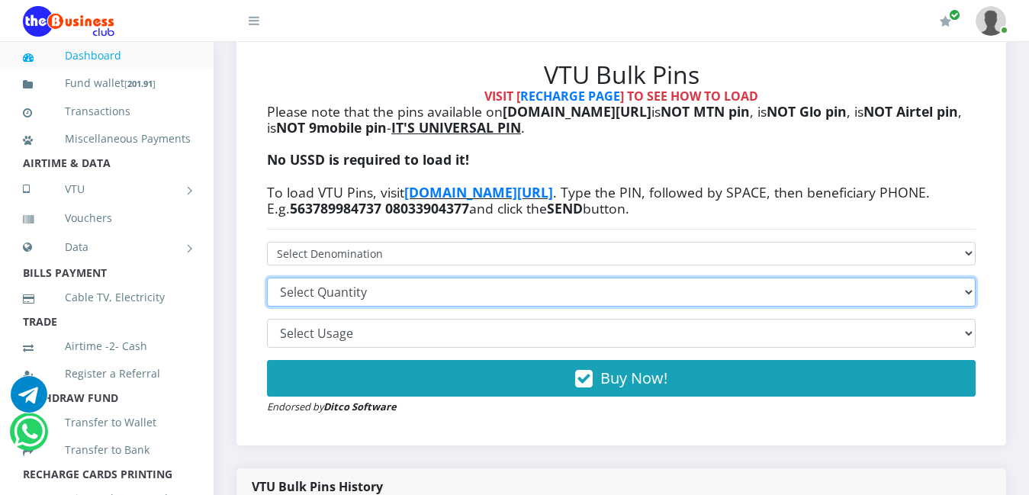
click at [360, 278] on select "5 10 20 30 50 100 200 300 500" at bounding box center [621, 292] width 709 height 29
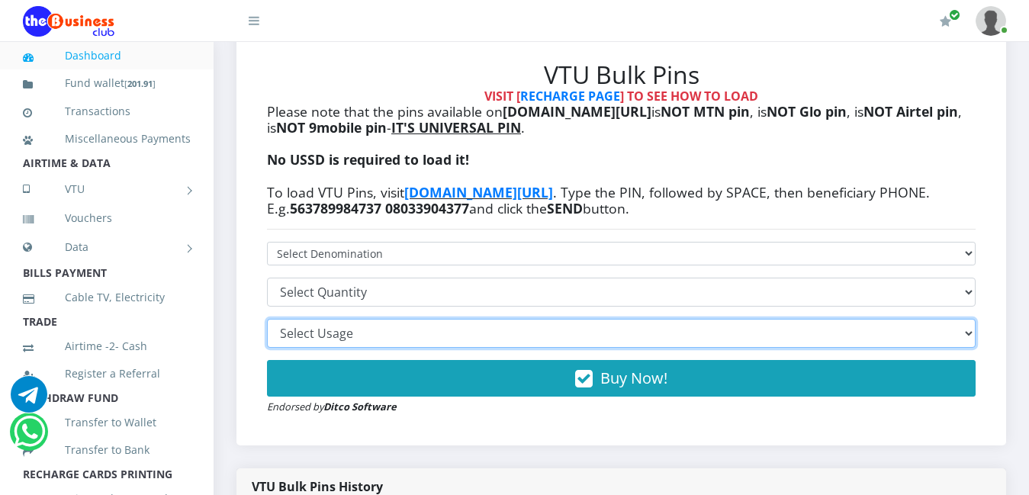
click at [378, 319] on select "Printable with Online VTU Pin Loader Printable as MTN Pins - REQUIRES RECHARGE …" at bounding box center [621, 333] width 709 height 29
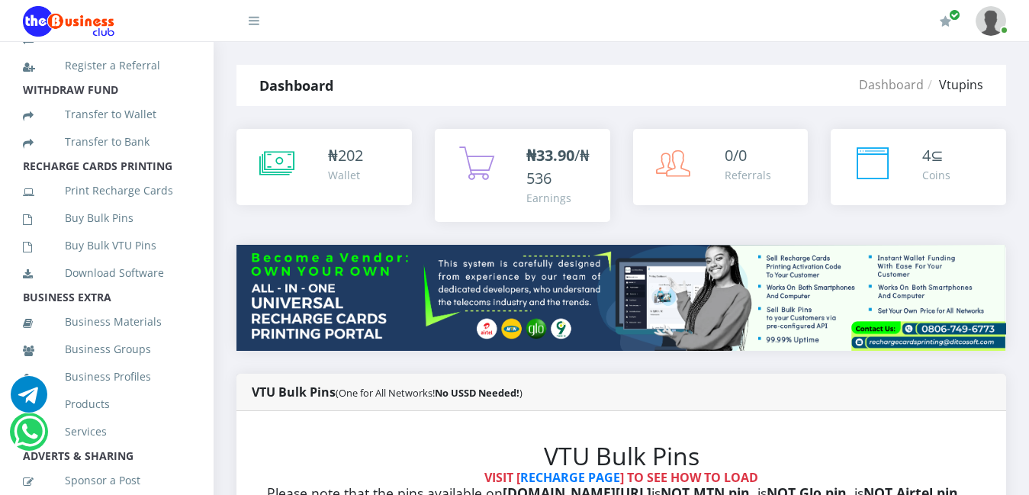
scroll to position [311, 0]
click at [121, 205] on link "Print Recharge Cards" at bounding box center [107, 188] width 168 height 35
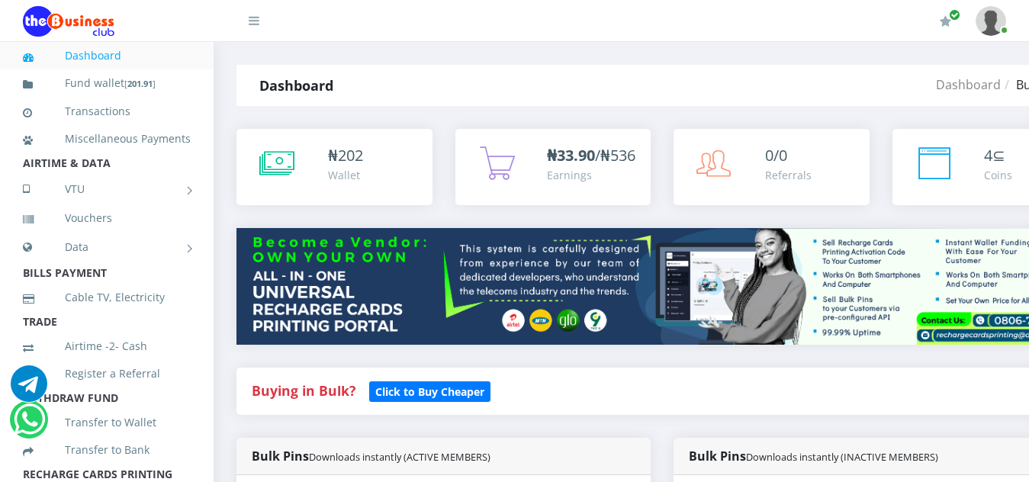
scroll to position [382, 0]
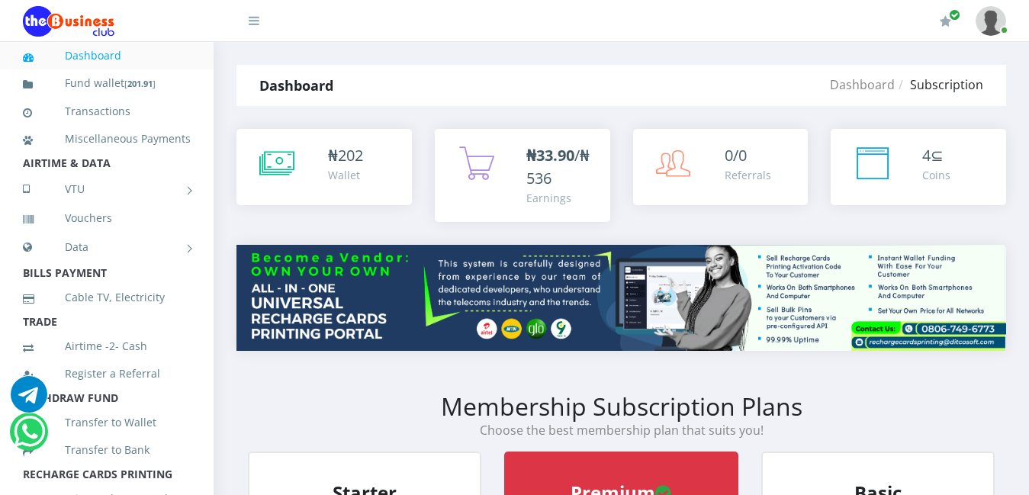
click at [945, 24] on icon "button" at bounding box center [945, 21] width 11 height 12
click at [882, 170] on icon at bounding box center [873, 163] width 38 height 38
click at [929, 175] on div "Coins" at bounding box center [937, 175] width 28 height 16
click at [932, 202] on div "4 ⊆ Coins" at bounding box center [919, 167] width 176 height 76
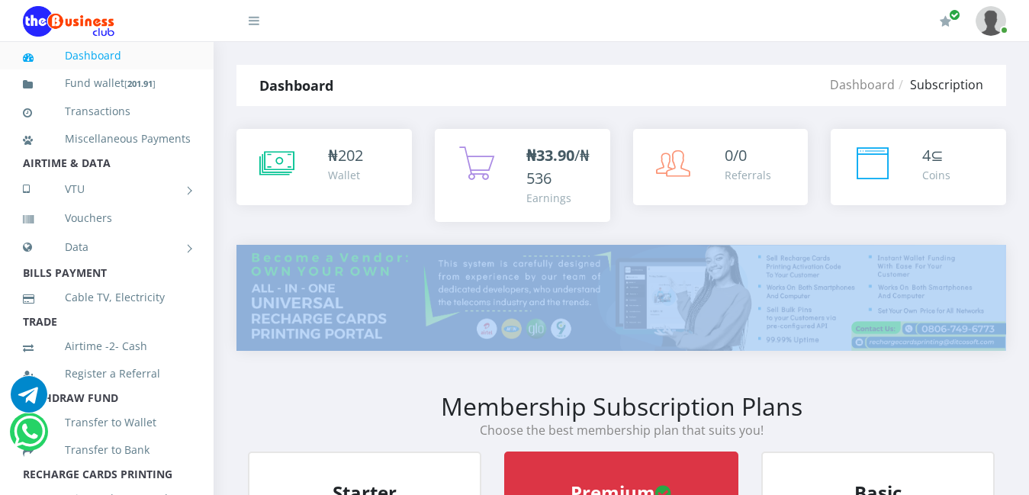
click at [932, 202] on div "4 ⊆ Coins" at bounding box center [919, 167] width 176 height 76
click at [958, 181] on div "4 ⊆ Coins" at bounding box center [957, 164] width 69 height 40
click at [959, 180] on div "4 ⊆ Coins" at bounding box center [957, 164] width 69 height 40
click at [555, 190] on div "Earnings" at bounding box center [561, 198] width 69 height 16
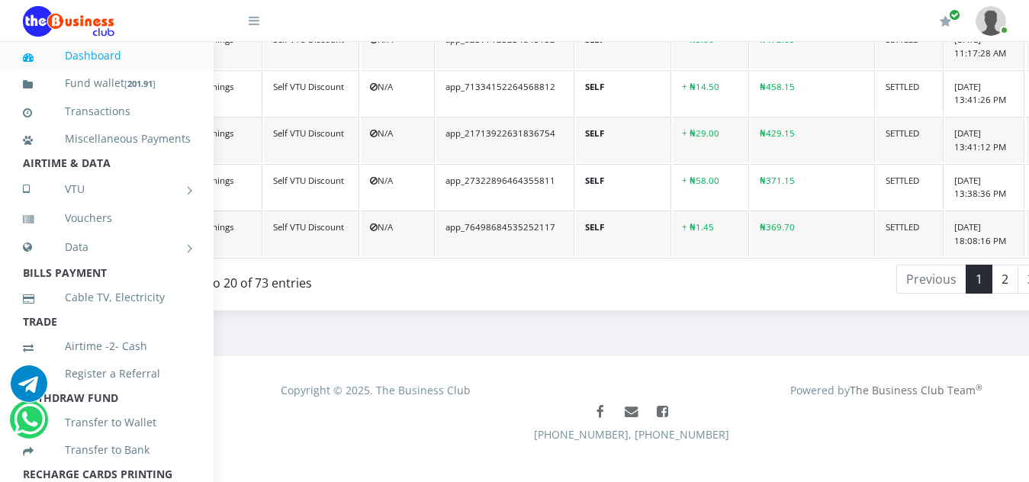
scroll to position [1241, 123]
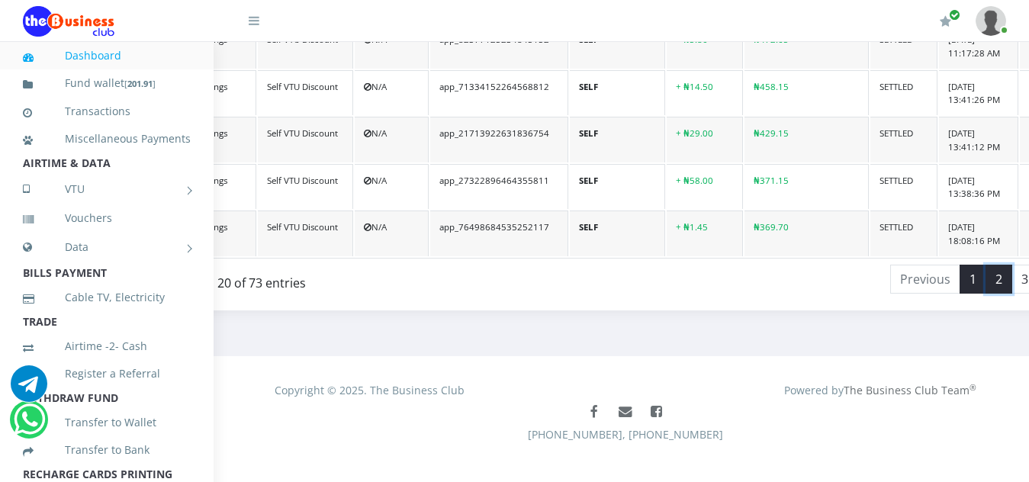
click at [986, 265] on link "2" at bounding box center [999, 279] width 27 height 29
click at [1012, 265] on link "3" at bounding box center [1025, 279] width 27 height 29
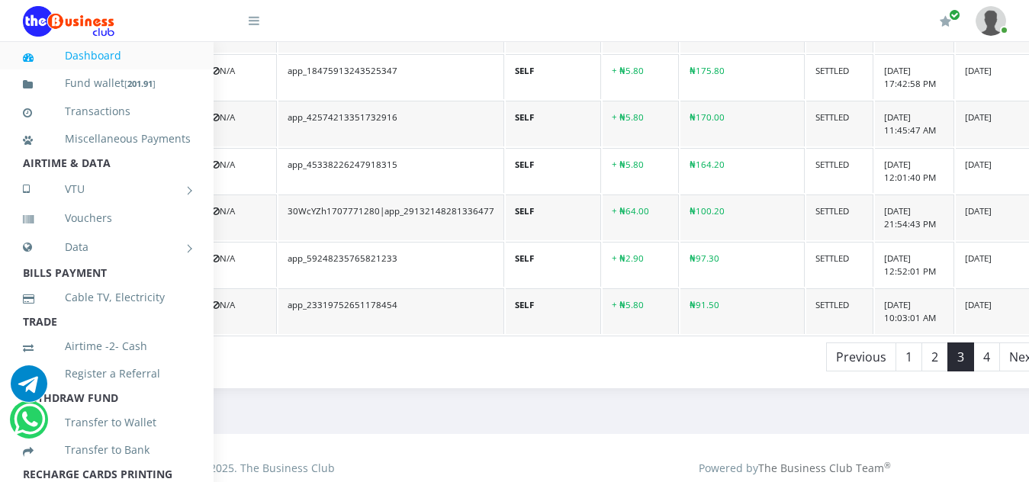
scroll to position [1254, 275]
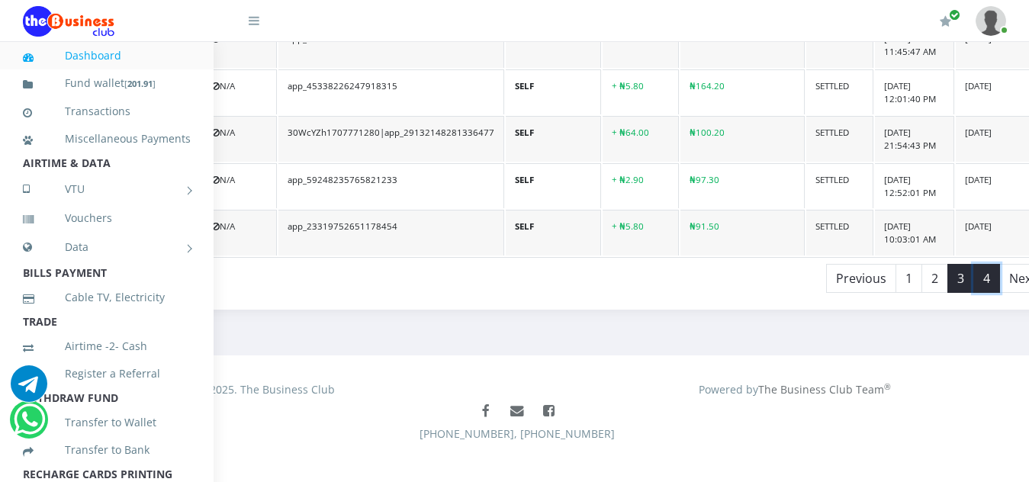
click at [974, 264] on link "4" at bounding box center [987, 278] width 27 height 29
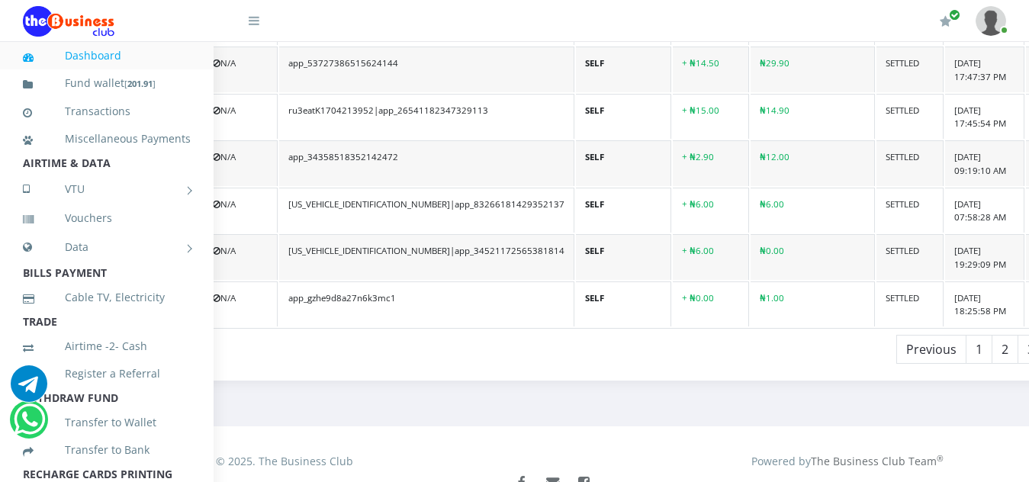
scroll to position [872, 274]
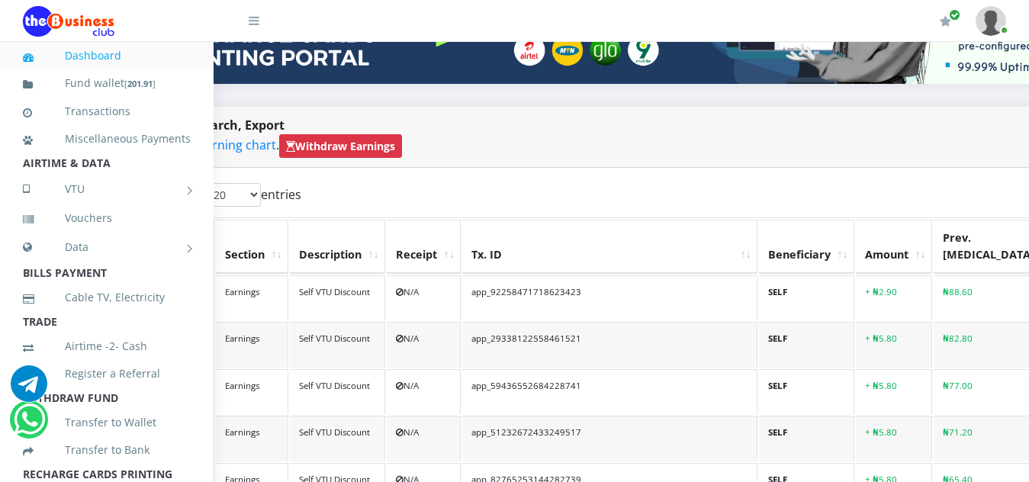
scroll to position [306, 0]
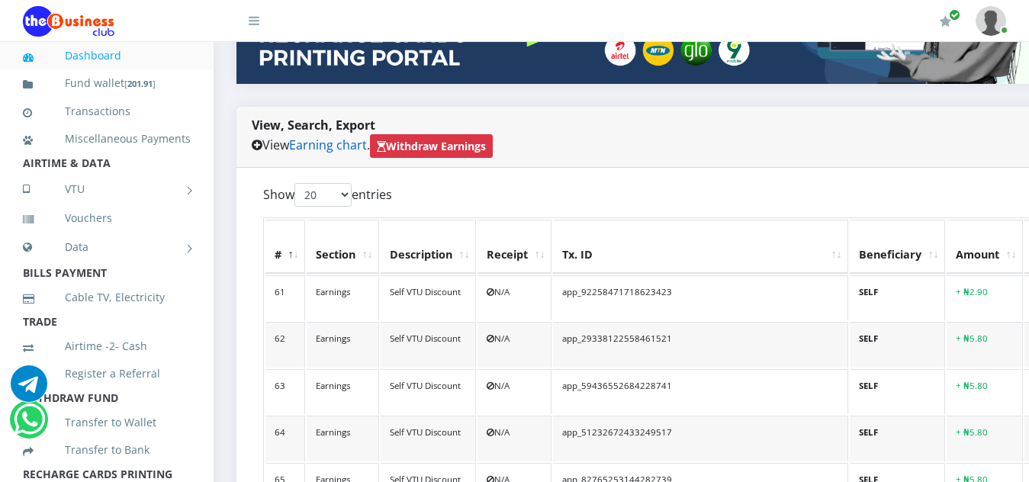
click at [335, 137] on link "Earning chart" at bounding box center [328, 145] width 78 height 17
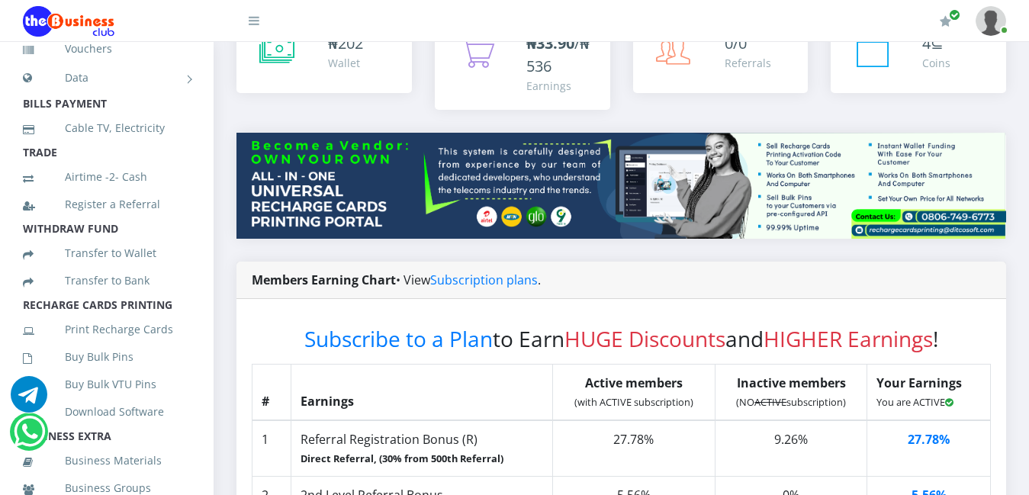
scroll to position [173, 0]
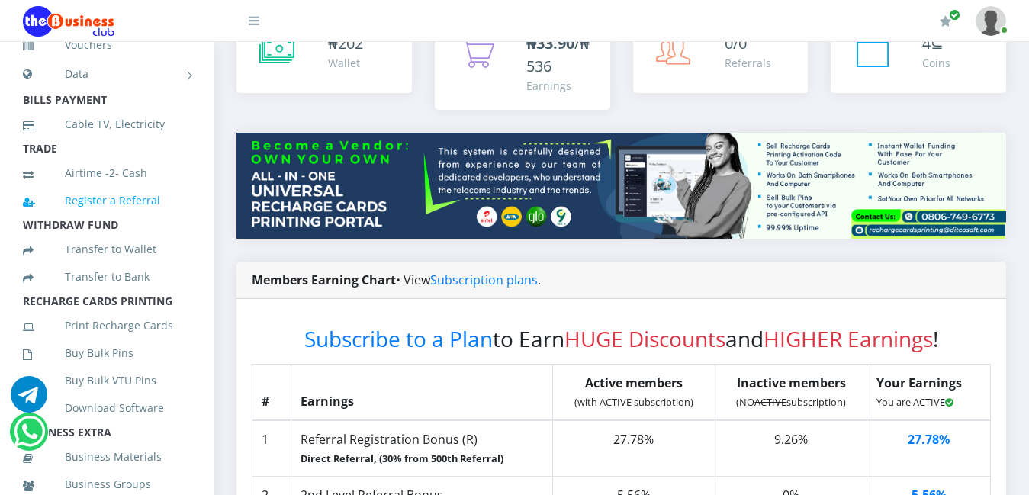
click at [123, 218] on link "Register a Referral" at bounding box center [107, 200] width 168 height 35
